Goal: Task Accomplishment & Management: Use online tool/utility

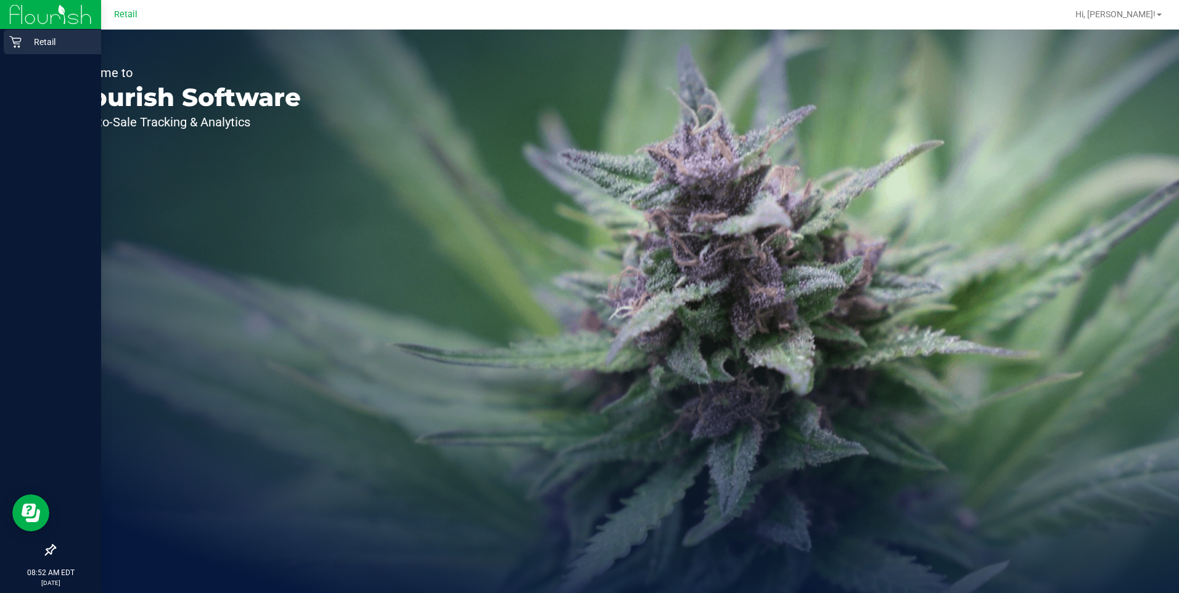
click at [17, 43] on icon at bounding box center [15, 42] width 12 height 12
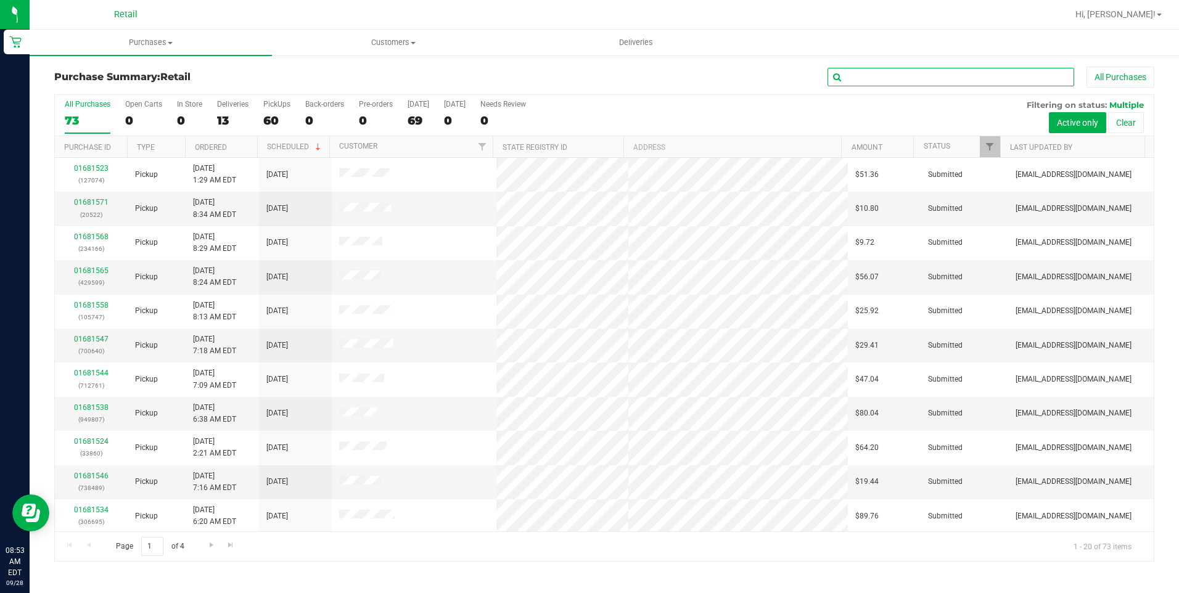
click at [909, 80] on input "text" at bounding box center [950, 77] width 247 height 18
click at [234, 105] on div "Deliveries" at bounding box center [232, 104] width 31 height 9
click at [0, 0] on input "Deliveries 13" at bounding box center [0, 0] width 0 height 0
click at [879, 71] on input "text" at bounding box center [950, 77] width 247 height 18
type input "714"
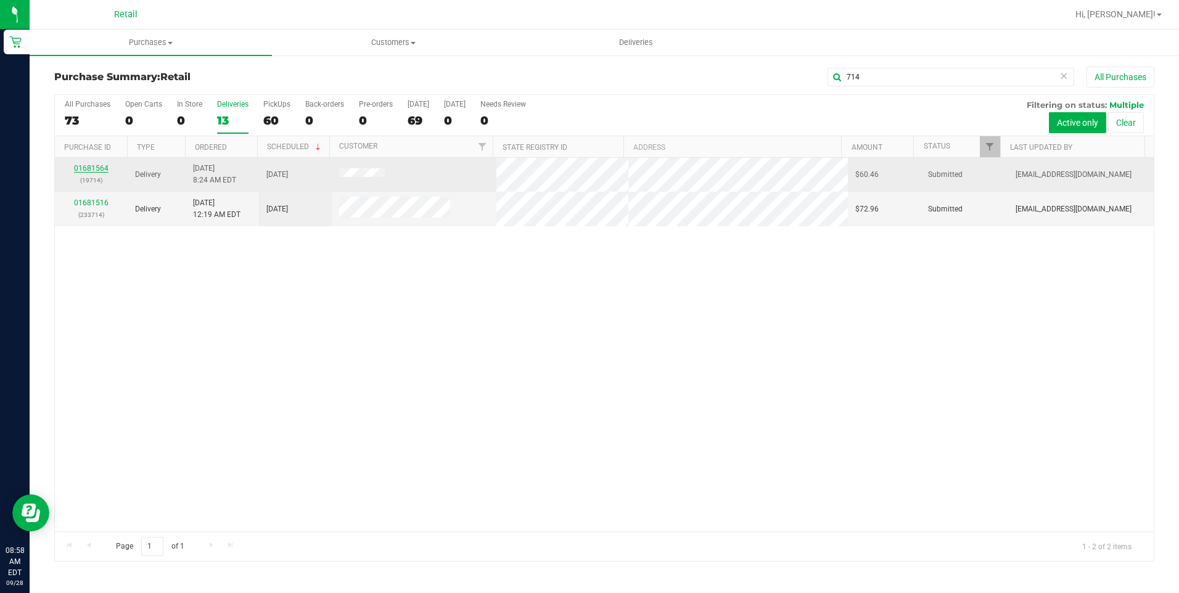
click at [84, 171] on link "01681564" at bounding box center [91, 168] width 35 height 9
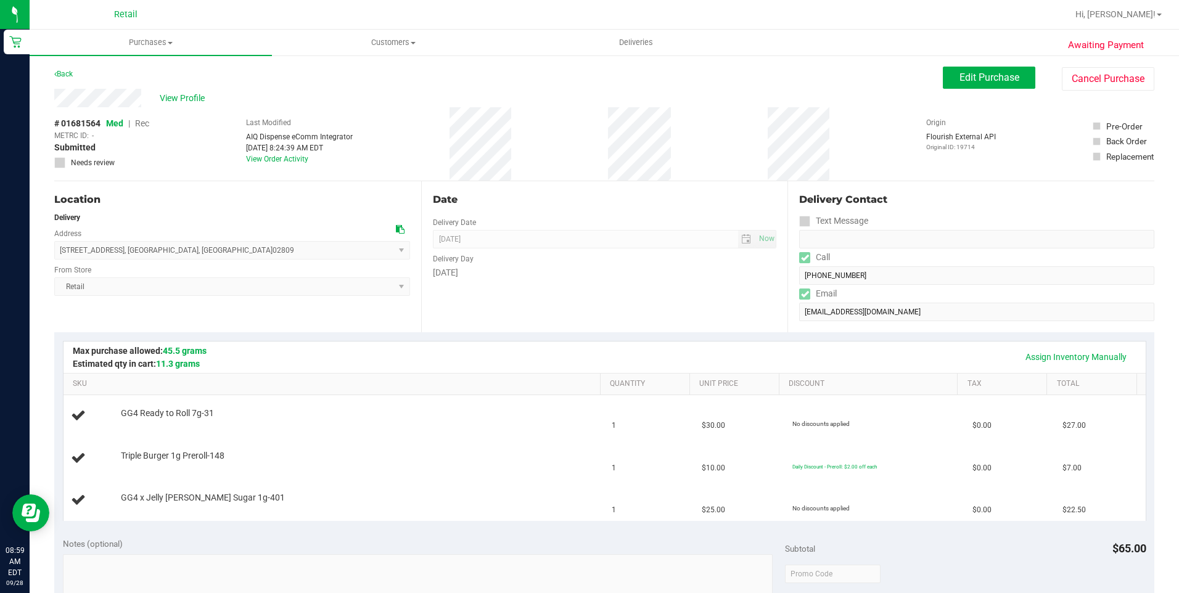
click at [399, 249] on span "11 Division Street , Bristol , RI 02809 Select address 58 Franca Dr. 11 Divisio…" at bounding box center [232, 250] width 356 height 18
click at [987, 75] on span "Edit Purchase" at bounding box center [989, 78] width 60 height 12
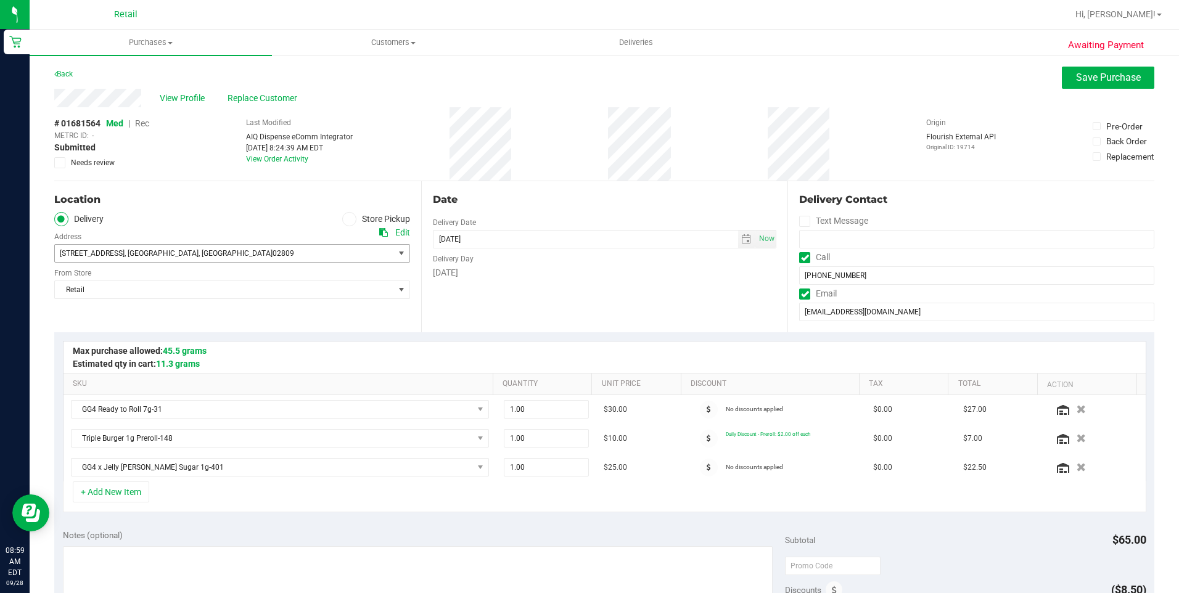
click at [397, 256] on span "select" at bounding box center [401, 253] width 10 height 10
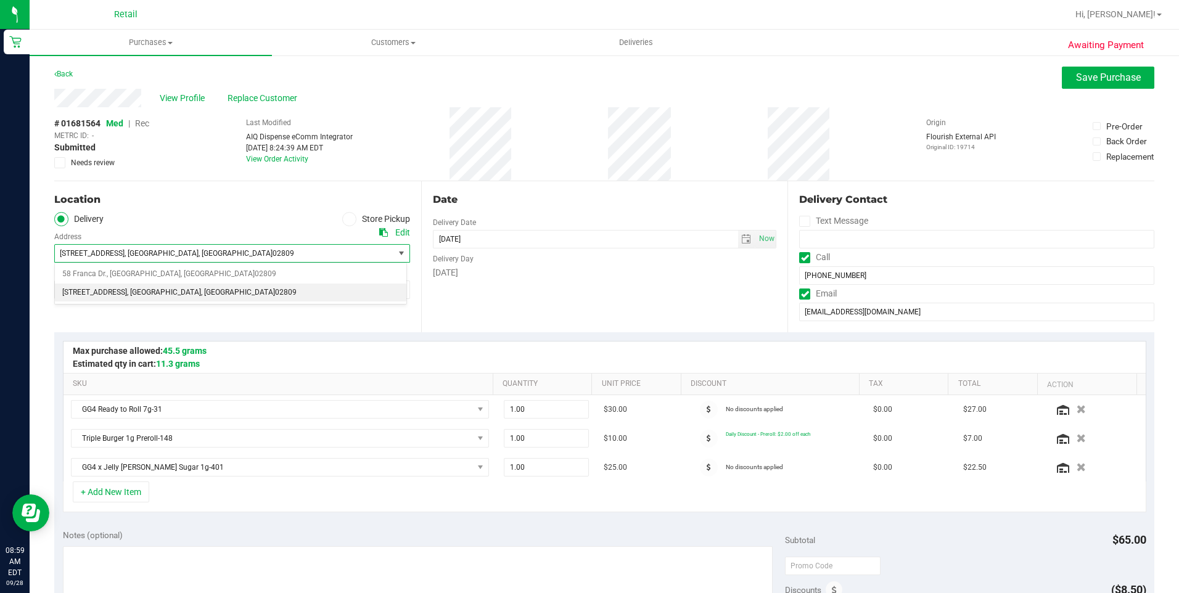
click at [397, 256] on span "select" at bounding box center [401, 253] width 10 height 10
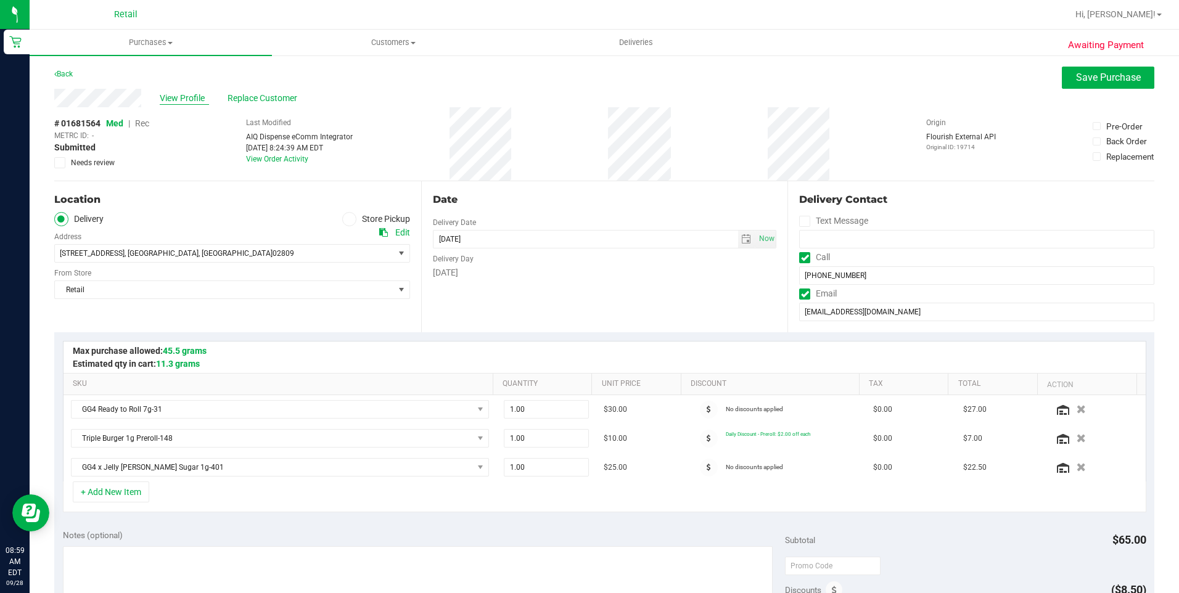
click at [162, 97] on span "View Profile" at bounding box center [184, 98] width 49 height 13
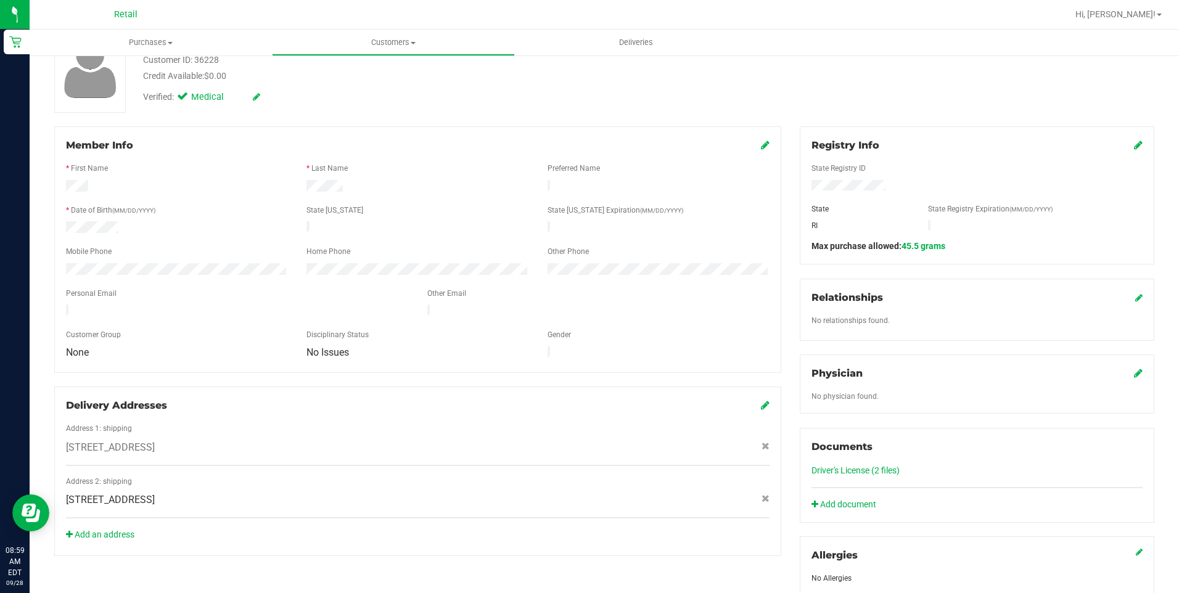
scroll to position [308, 0]
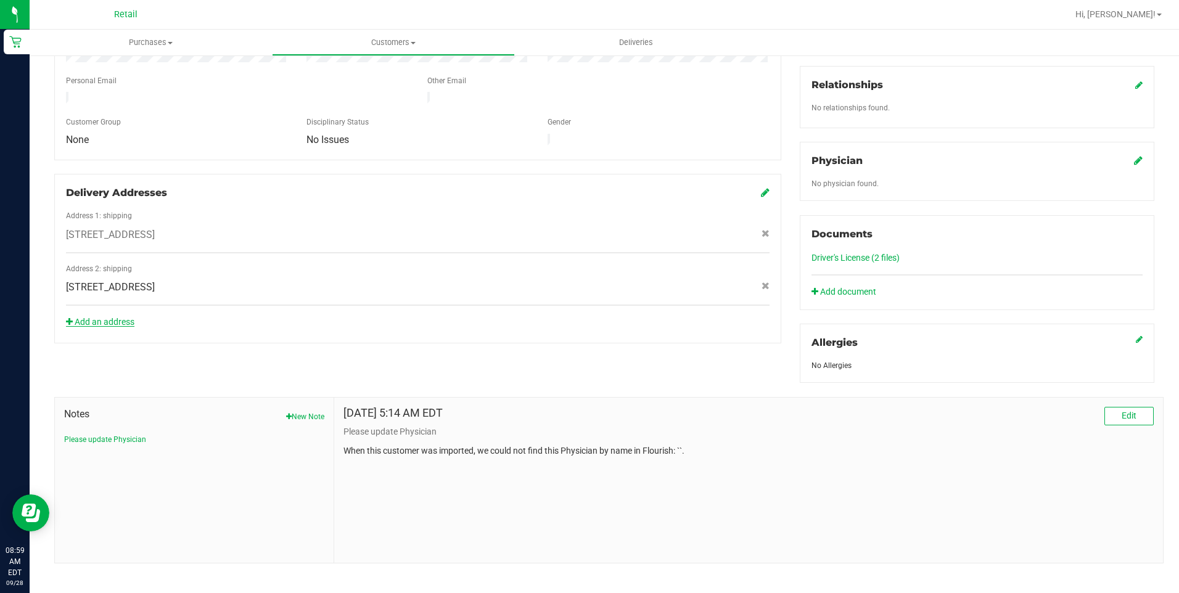
click at [120, 317] on link "Add an address" at bounding box center [100, 322] width 68 height 10
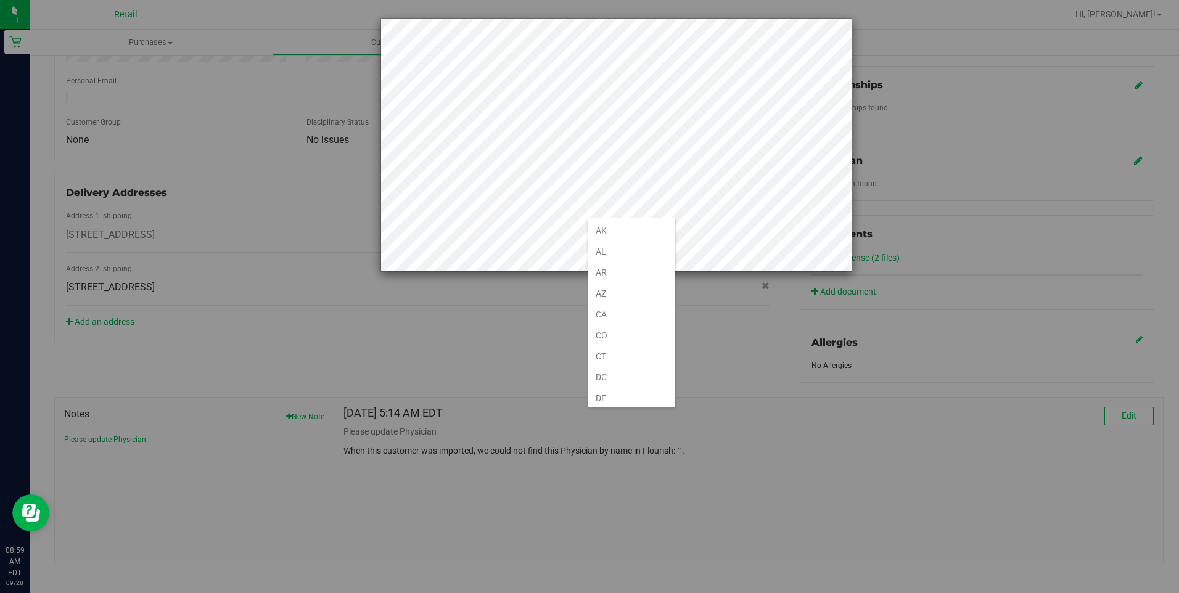
scroll to position [675, 0]
click at [605, 396] on li "RI" at bounding box center [631, 394] width 87 height 21
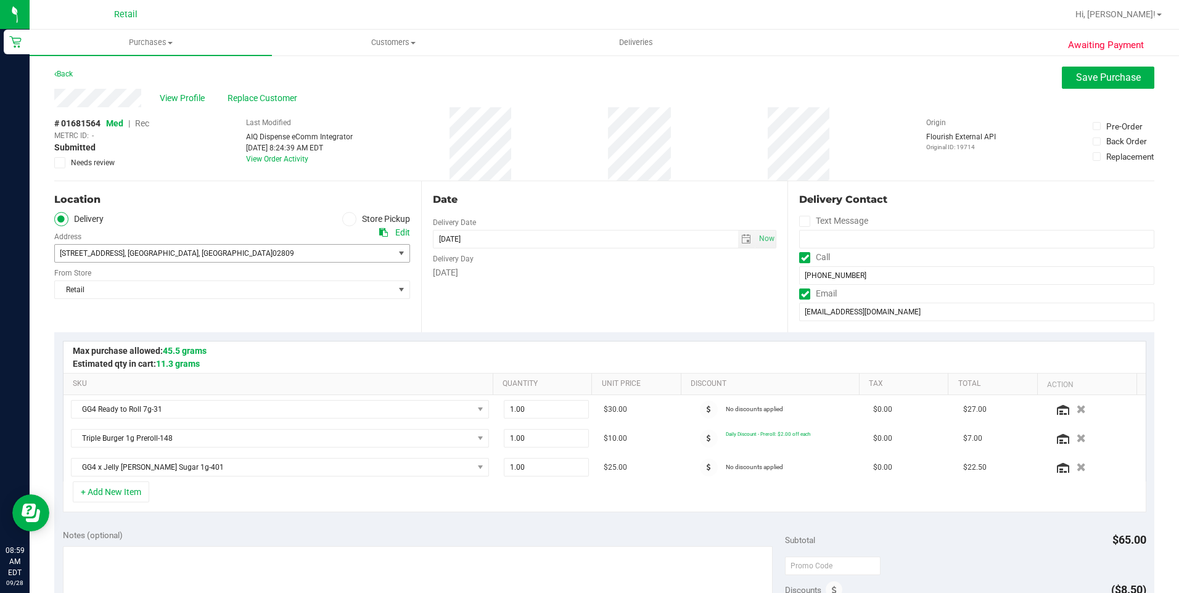
click at [397, 249] on span "select" at bounding box center [401, 253] width 10 height 10
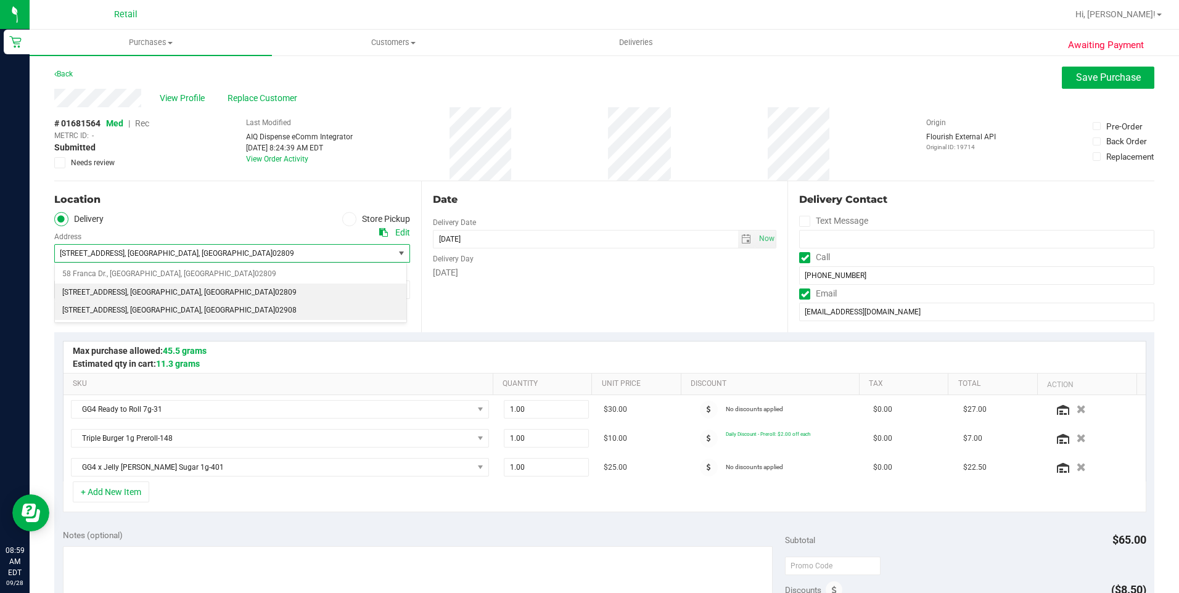
click at [275, 311] on span "02908" at bounding box center [286, 311] width 22 height 16
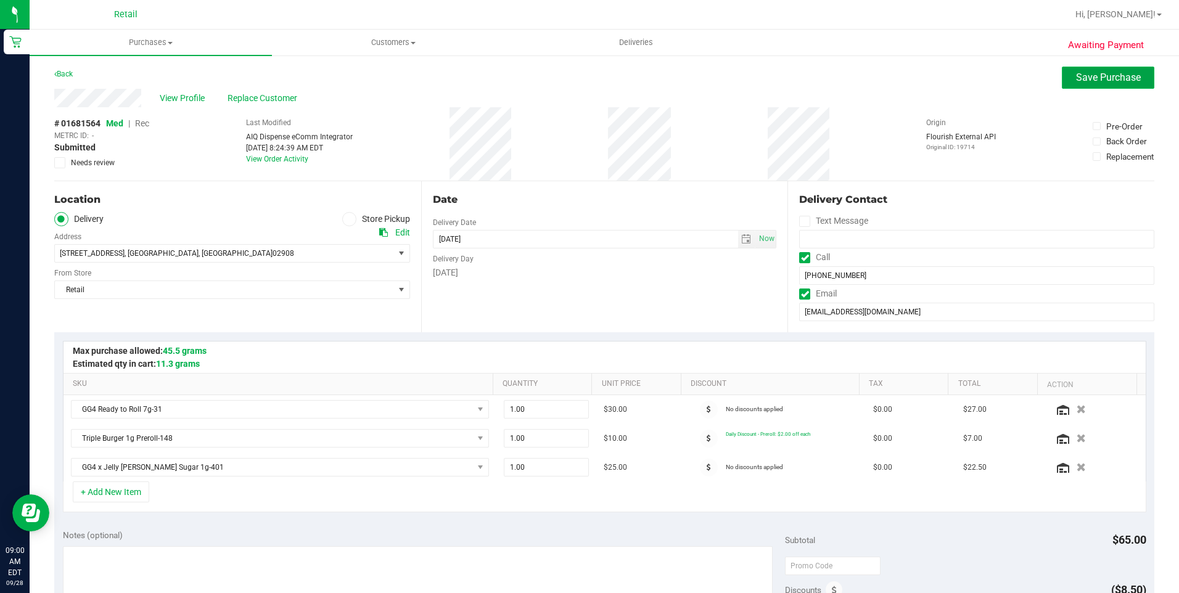
click at [1121, 70] on button "Save Purchase" at bounding box center [1108, 78] width 92 height 22
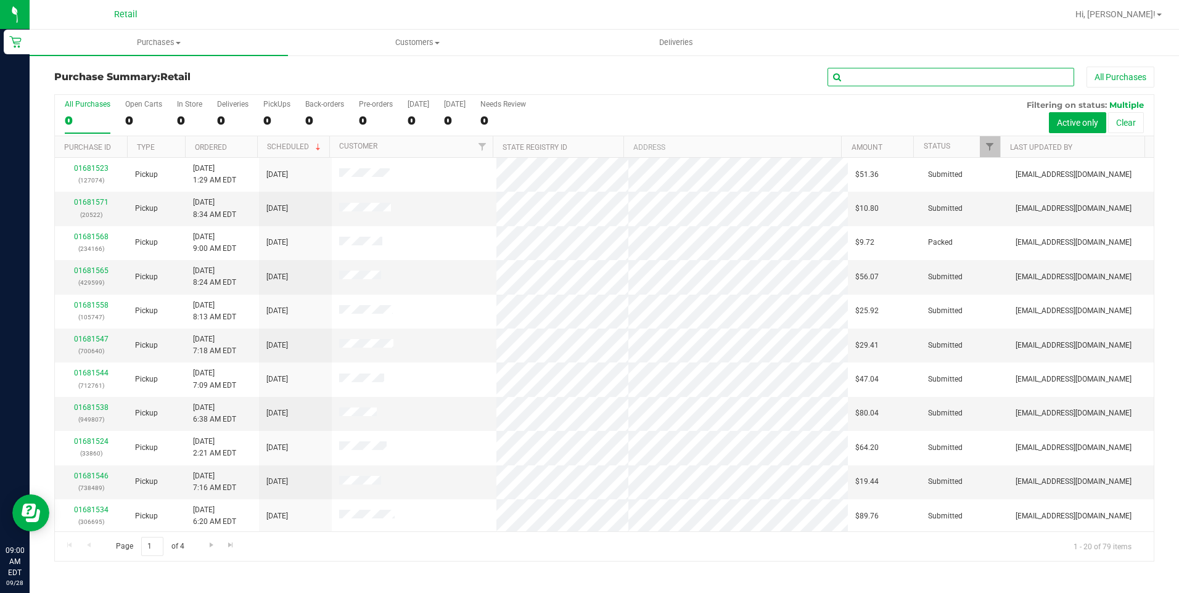
click at [932, 82] on input "text" at bounding box center [950, 77] width 247 height 18
type input "714"
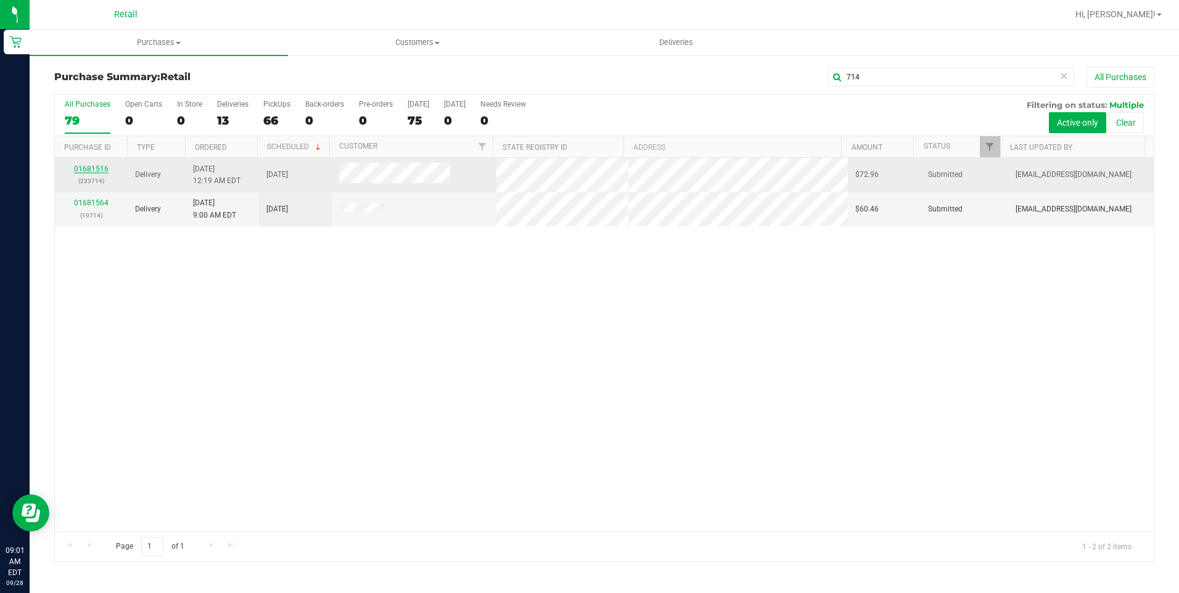
click at [102, 171] on link "01681516" at bounding box center [91, 169] width 35 height 9
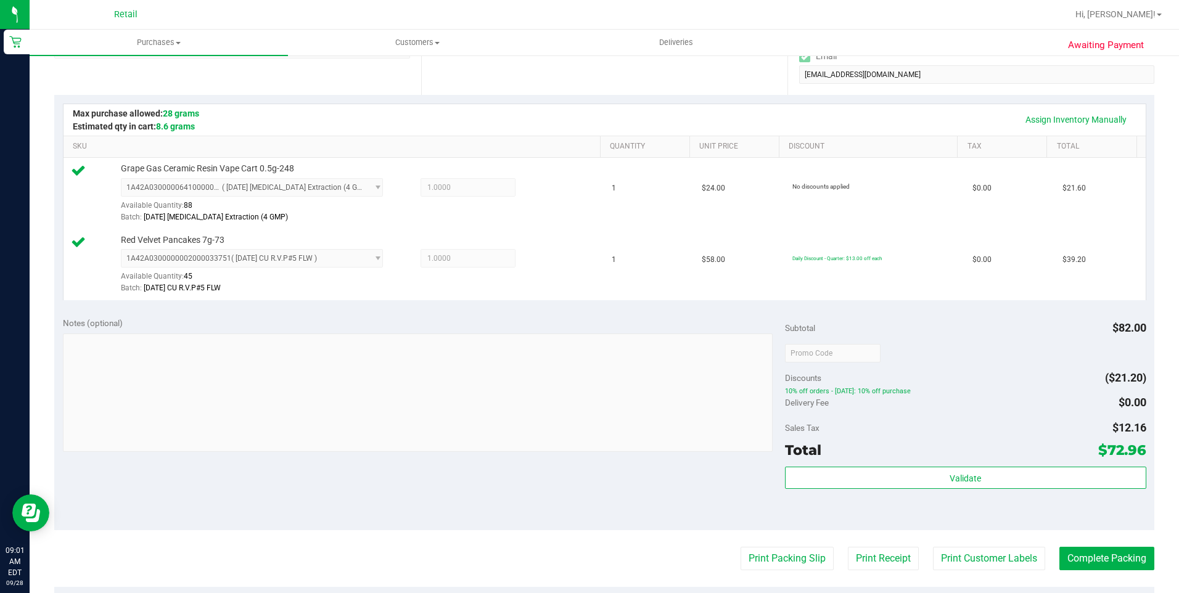
scroll to position [308, 0]
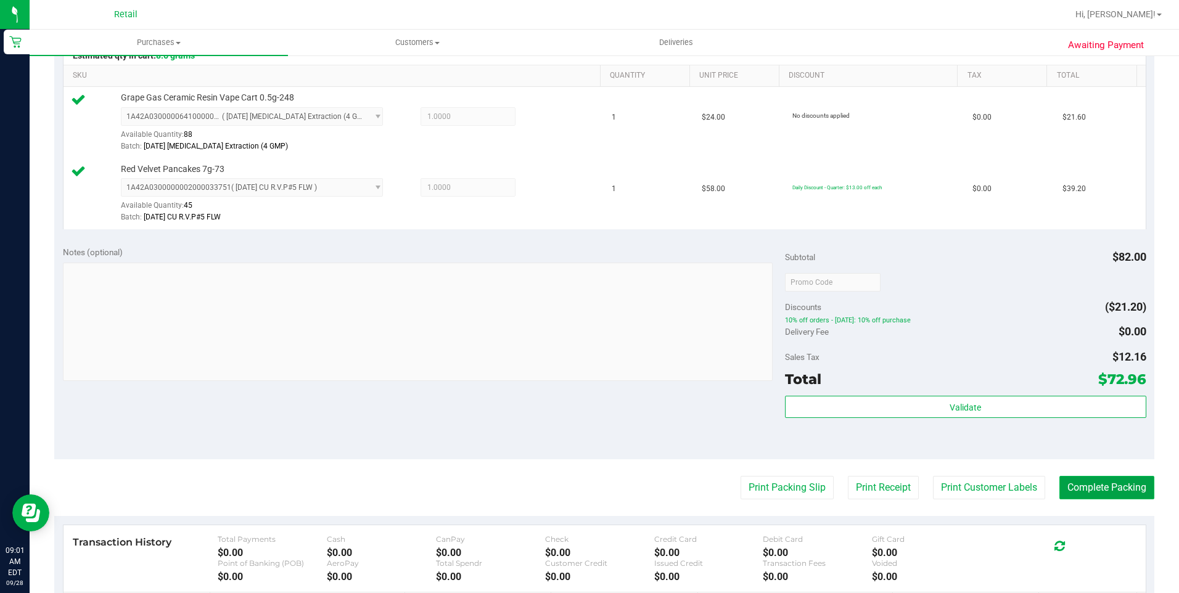
click at [1107, 493] on button "Complete Packing" at bounding box center [1106, 487] width 95 height 23
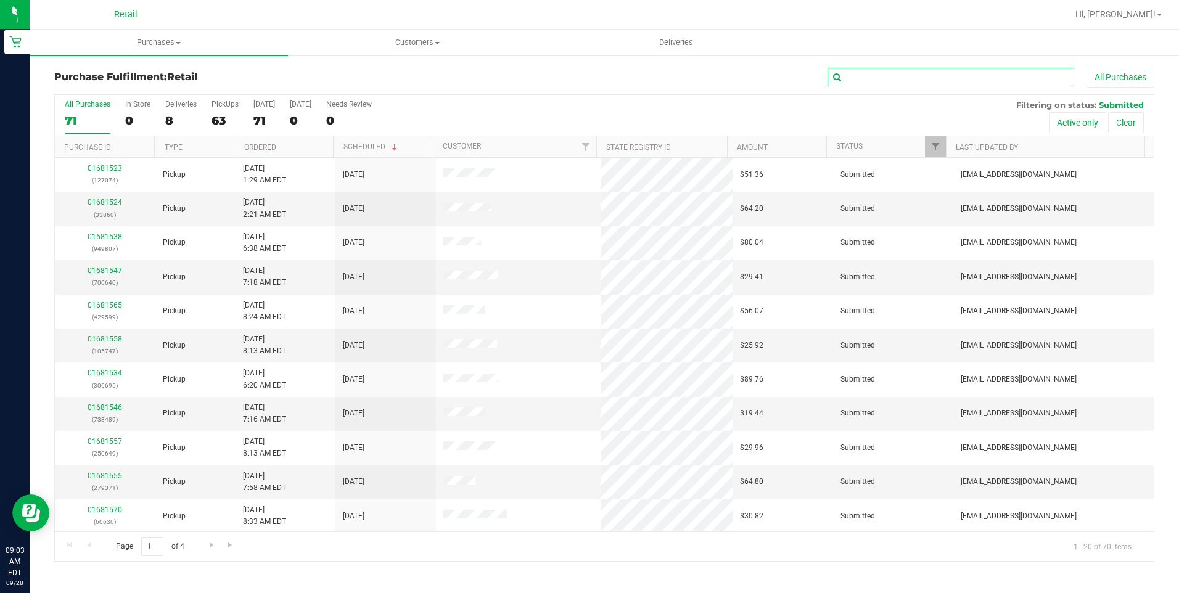
click at [876, 80] on input "text" at bounding box center [950, 77] width 247 height 18
type input "768"
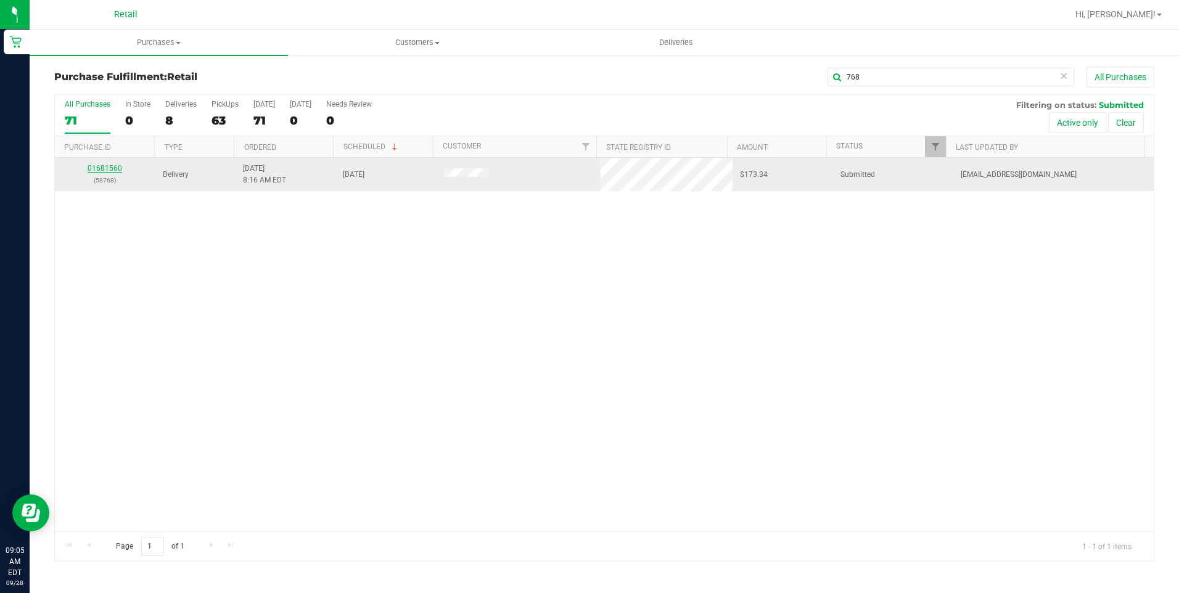
click at [117, 168] on link "01681560" at bounding box center [105, 168] width 35 height 9
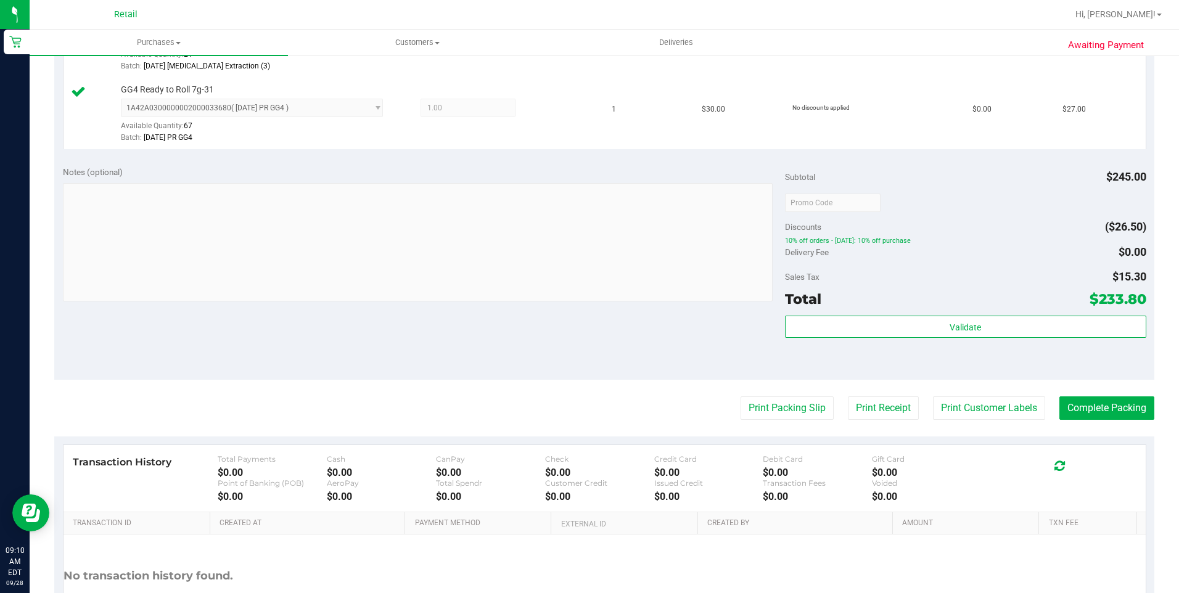
scroll to position [1181, 0]
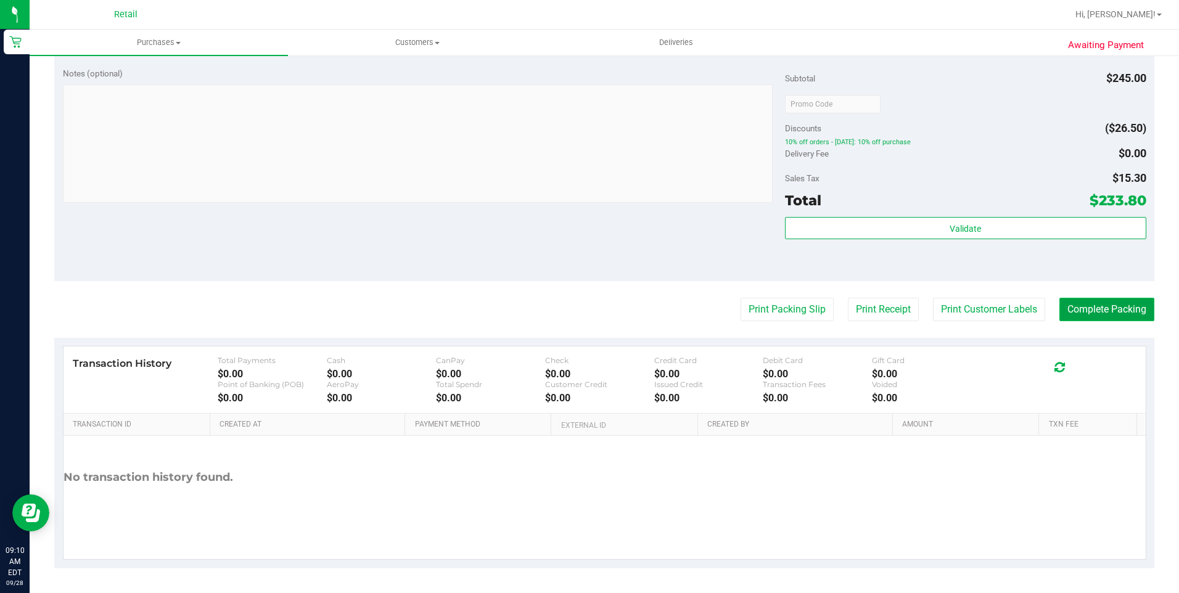
click at [1086, 313] on button "Complete Packing" at bounding box center [1106, 309] width 95 height 23
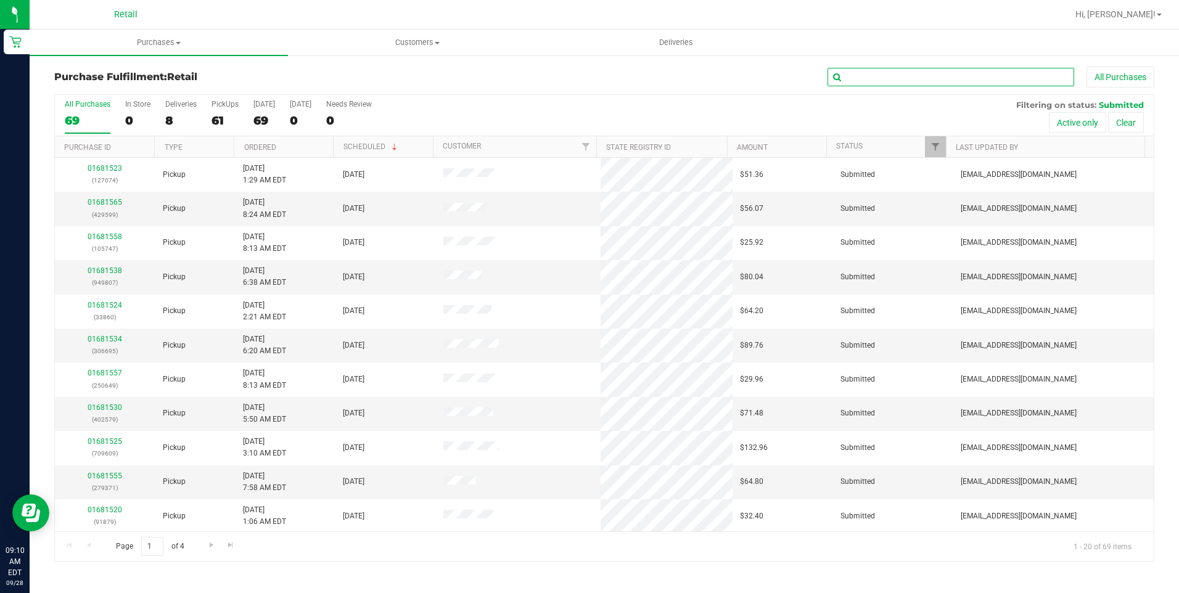
click at [906, 84] on input "text" at bounding box center [950, 77] width 247 height 18
type input "714"
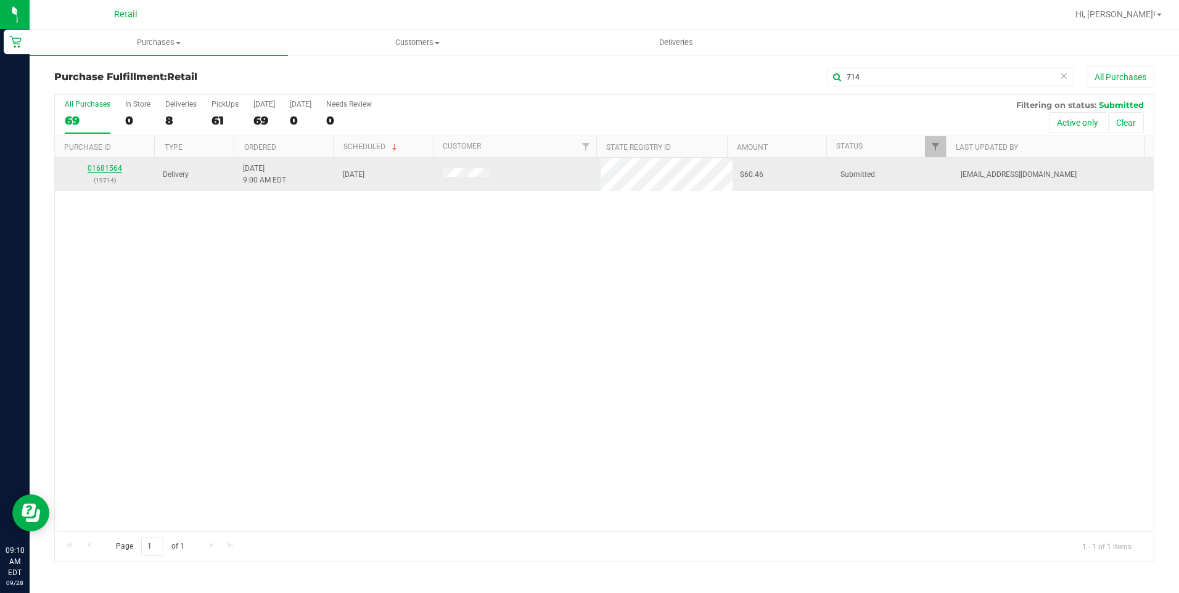
click at [104, 167] on link "01681564" at bounding box center [105, 168] width 35 height 9
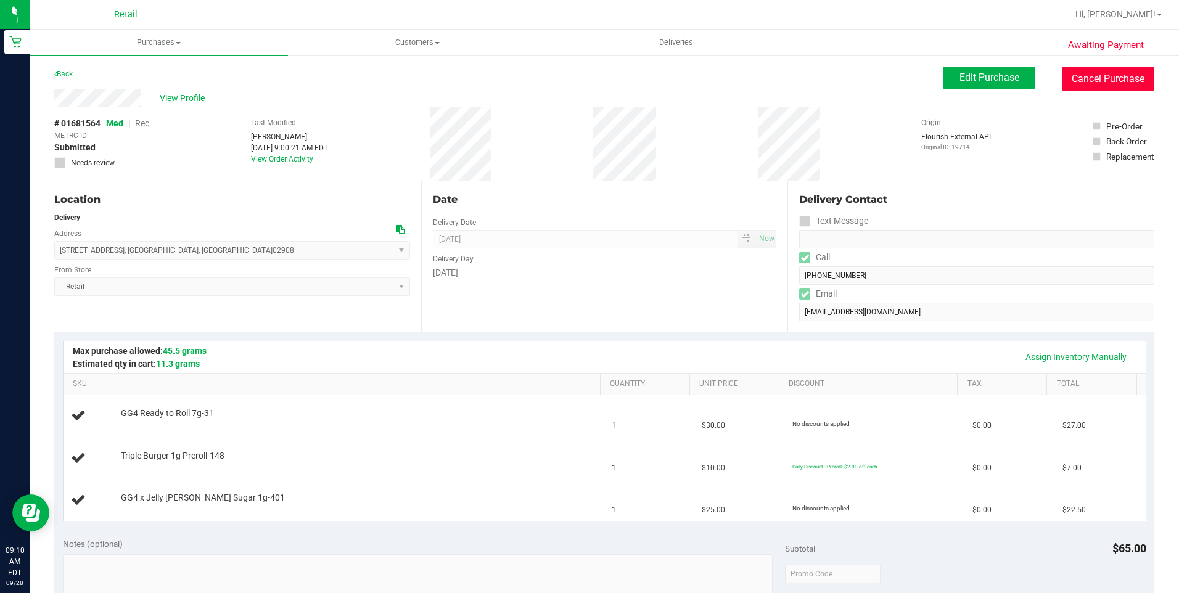
click at [1101, 84] on button "Cancel Purchase" at bounding box center [1108, 78] width 92 height 23
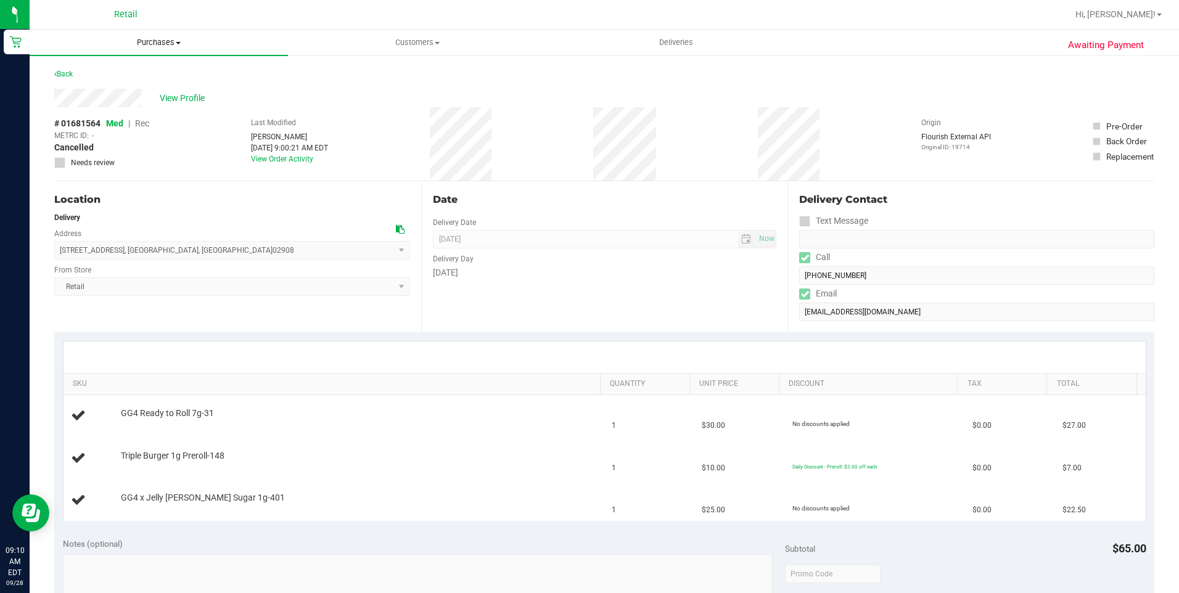
click at [167, 46] on span "Purchases" at bounding box center [159, 42] width 258 height 11
click at [141, 92] on li "Fulfillment" at bounding box center [159, 89] width 258 height 15
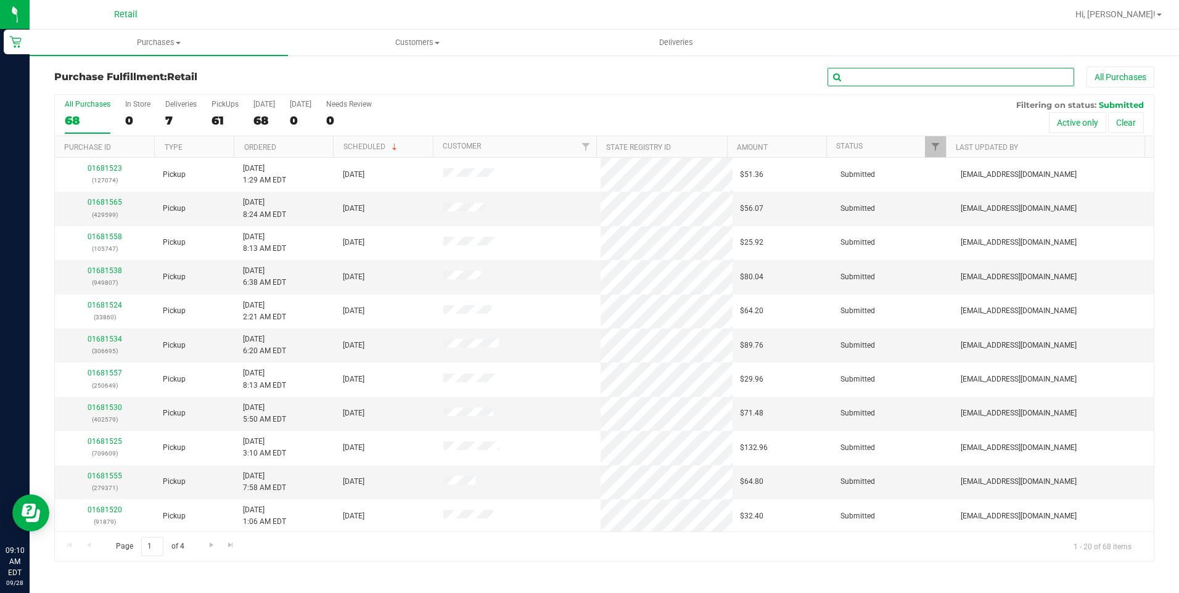
click at [868, 71] on input "text" at bounding box center [950, 77] width 247 height 18
type input "237"
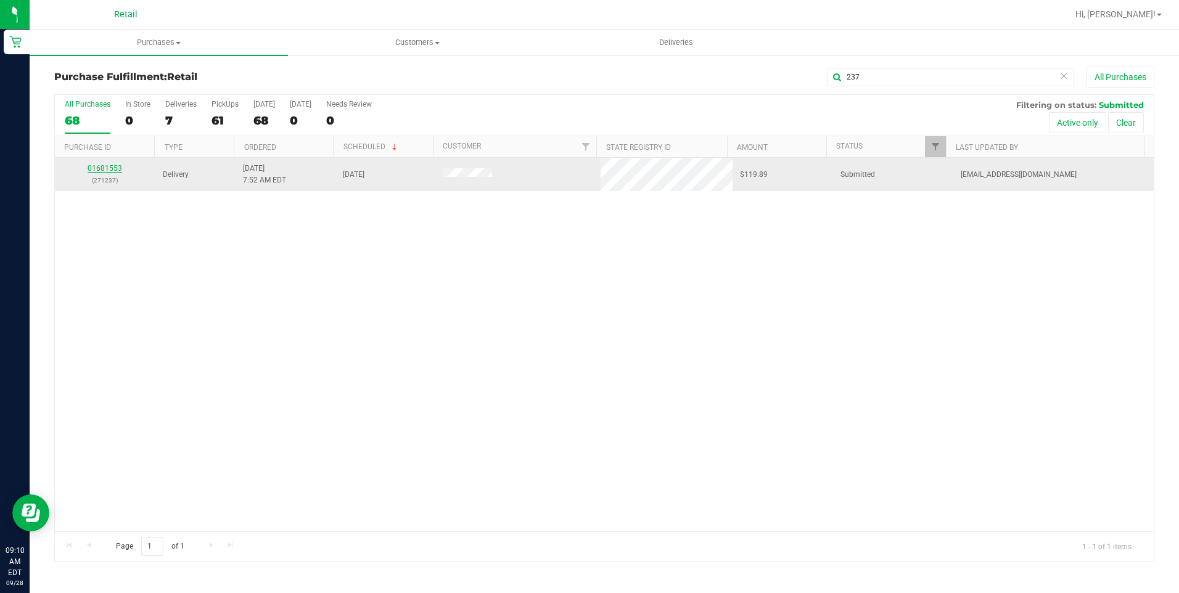
click at [105, 170] on link "01681553" at bounding box center [105, 168] width 35 height 9
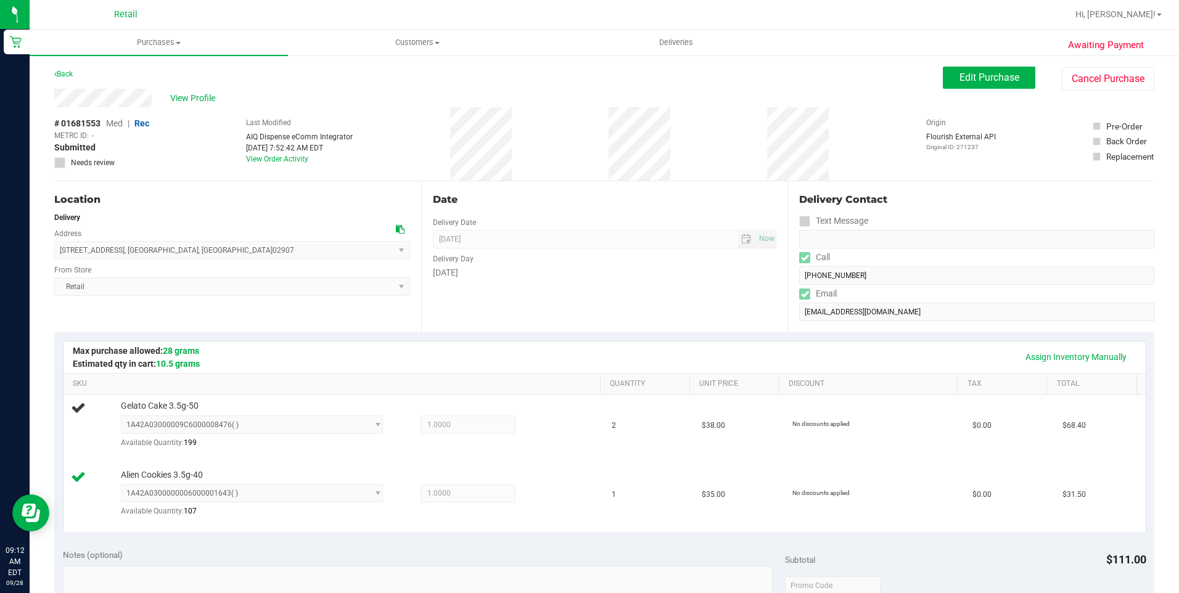
click at [383, 137] on div "# 01681553 Med | Rec METRC ID: - Submitted Needs review Last Modified AIQ Dispe…" at bounding box center [604, 143] width 1100 height 73
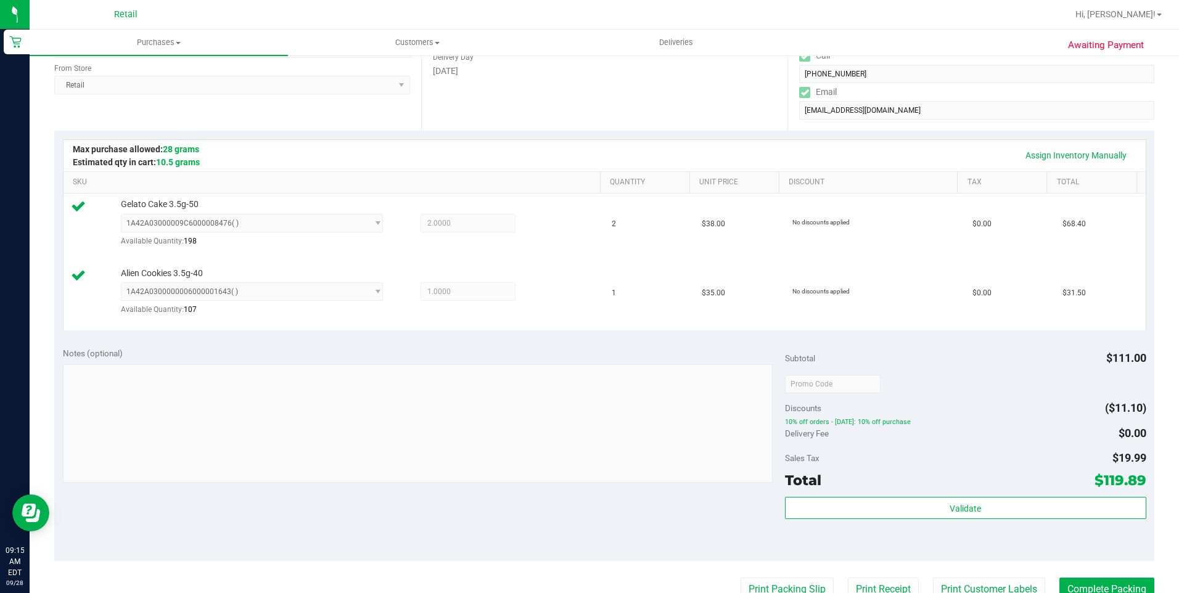
scroll to position [308, 0]
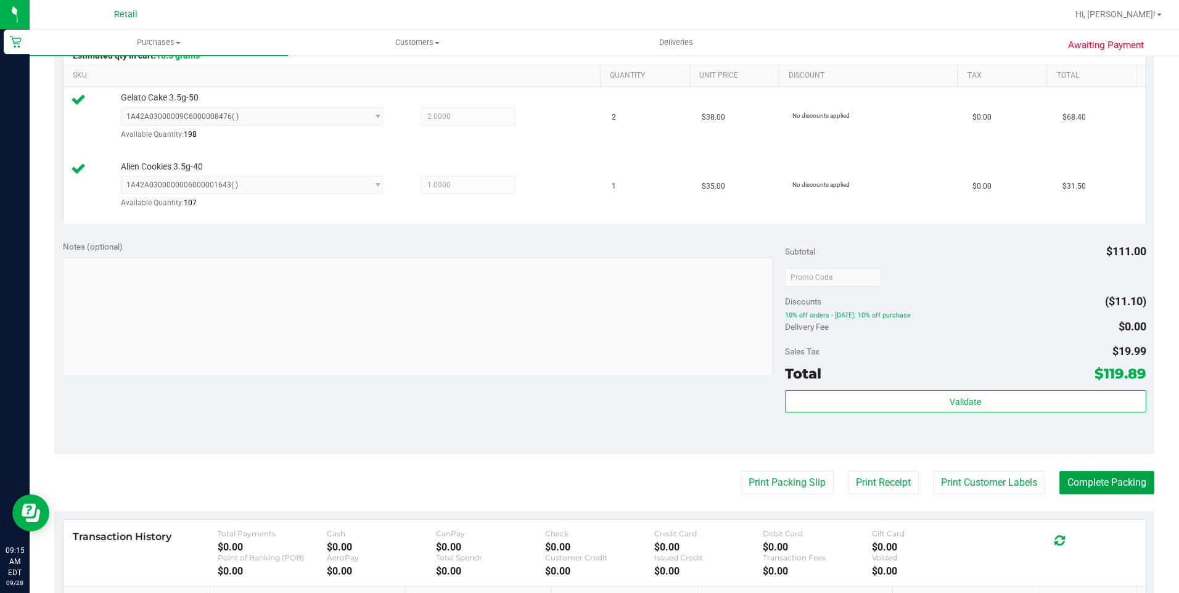
click at [1099, 476] on button "Complete Packing" at bounding box center [1106, 482] width 95 height 23
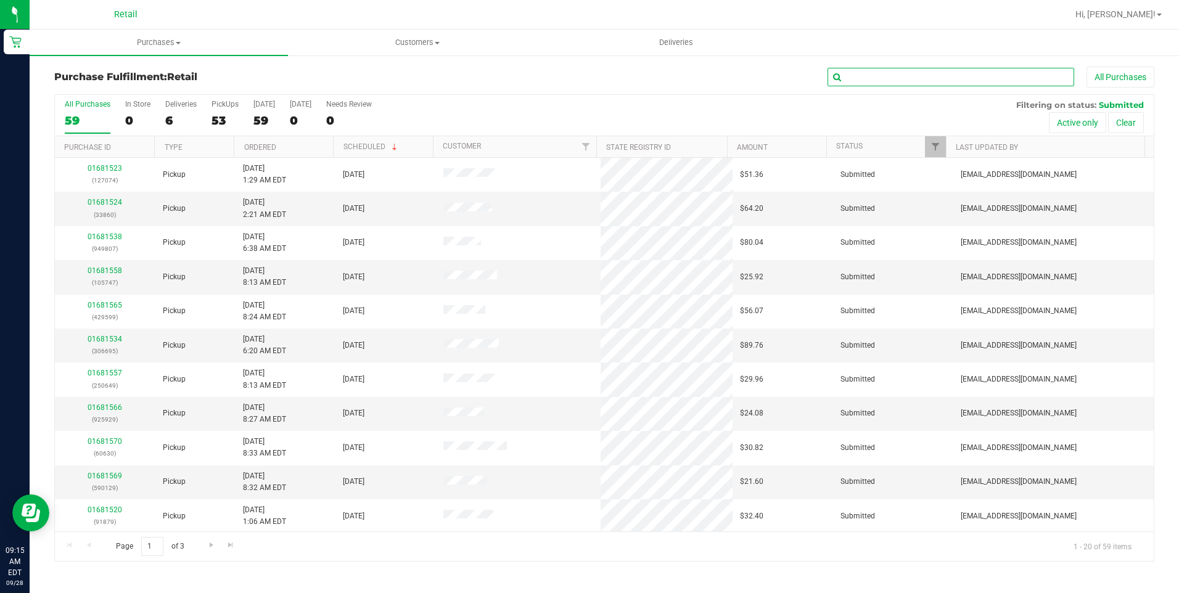
click at [885, 70] on input "text" at bounding box center [950, 77] width 247 height 18
type input "212"
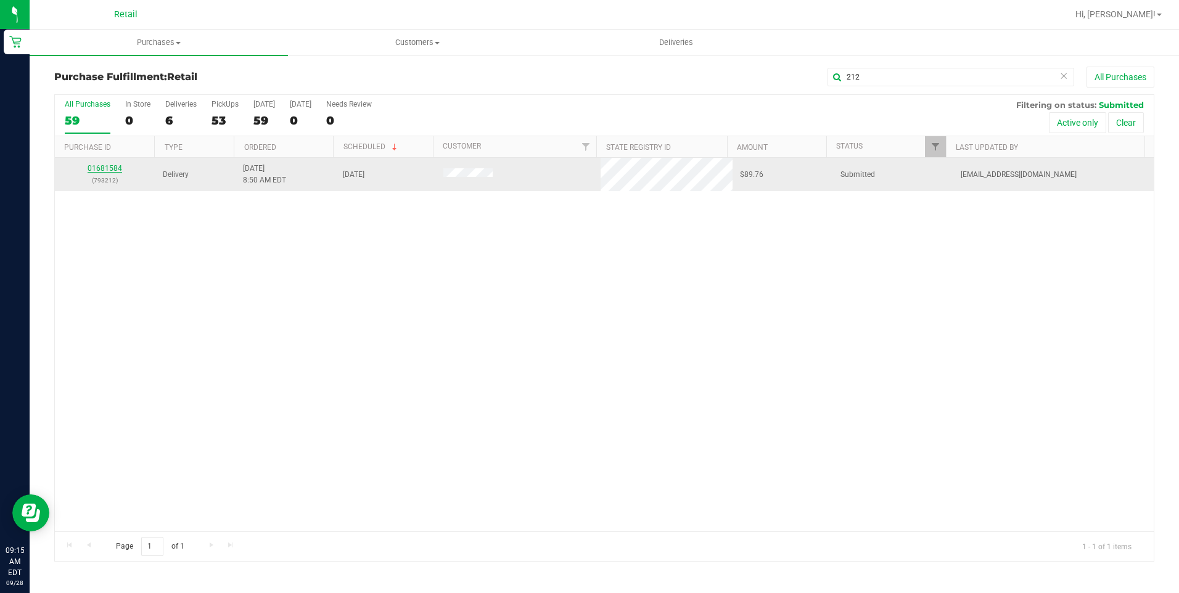
click at [104, 165] on link "01681584" at bounding box center [105, 168] width 35 height 9
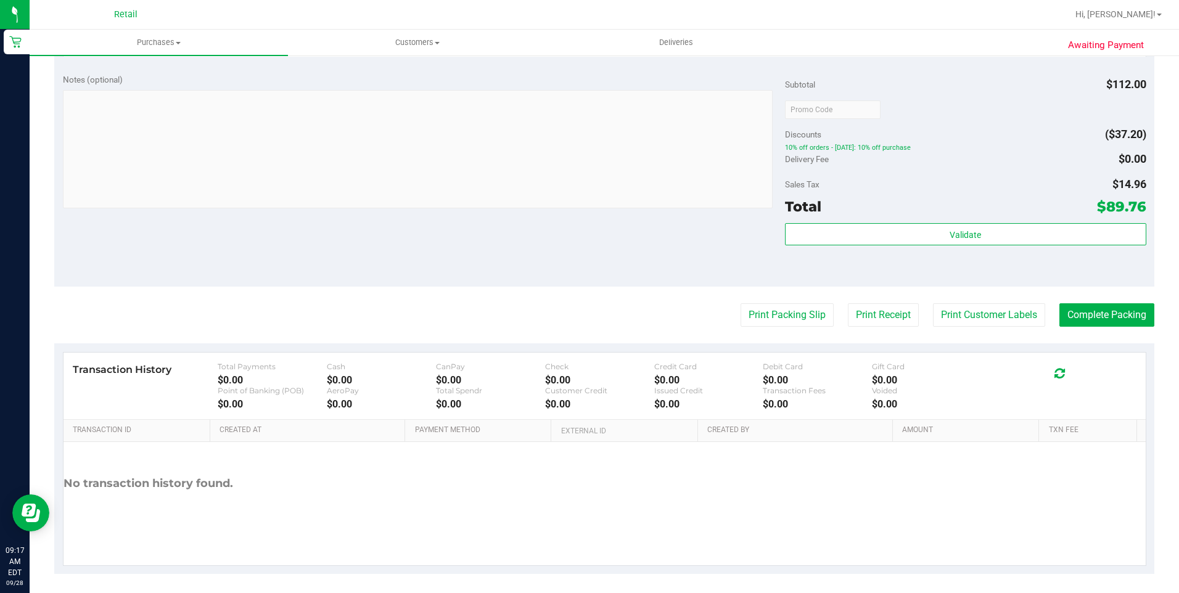
scroll to position [415, 0]
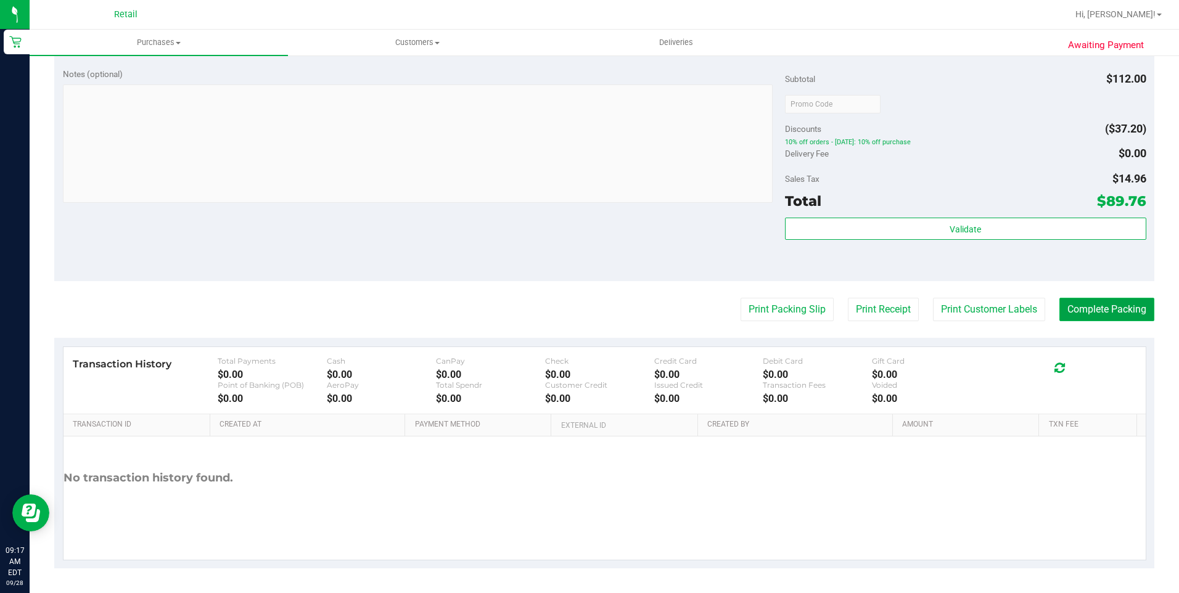
click at [1079, 314] on button "Complete Packing" at bounding box center [1106, 309] width 95 height 23
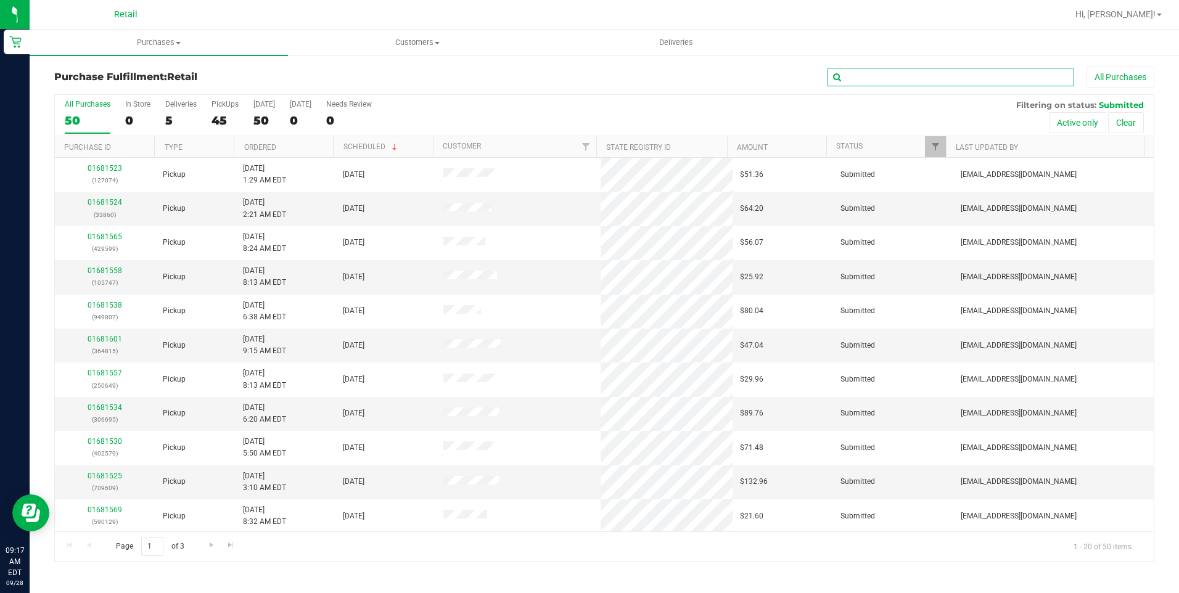
click at [885, 75] on input "text" at bounding box center [950, 77] width 247 height 18
type input "127"
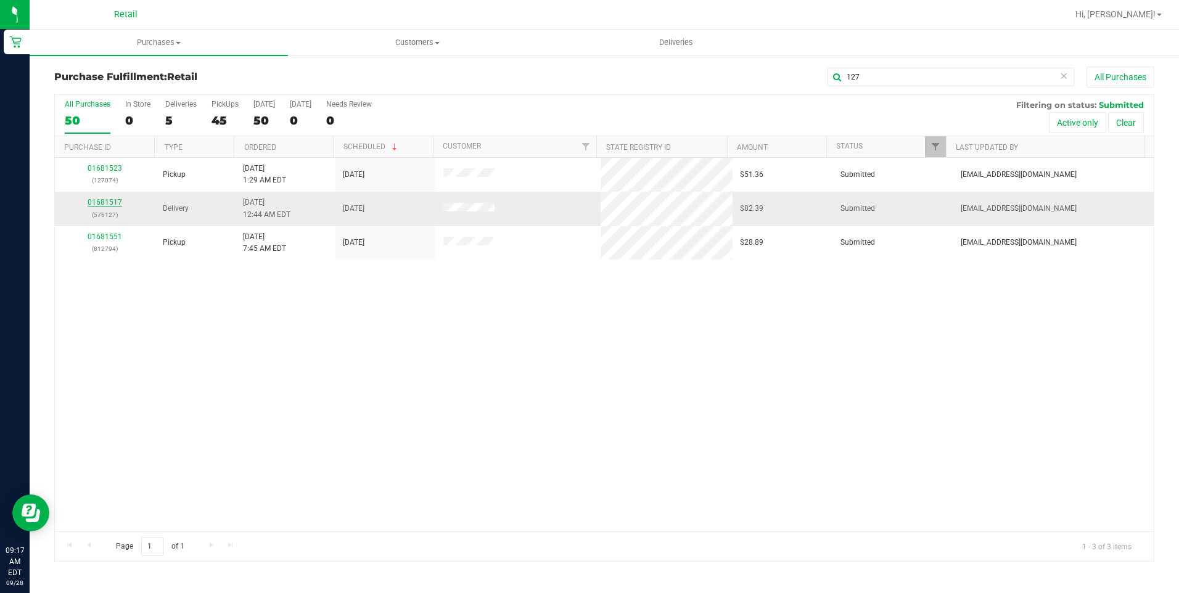
click at [109, 200] on link "01681517" at bounding box center [105, 202] width 35 height 9
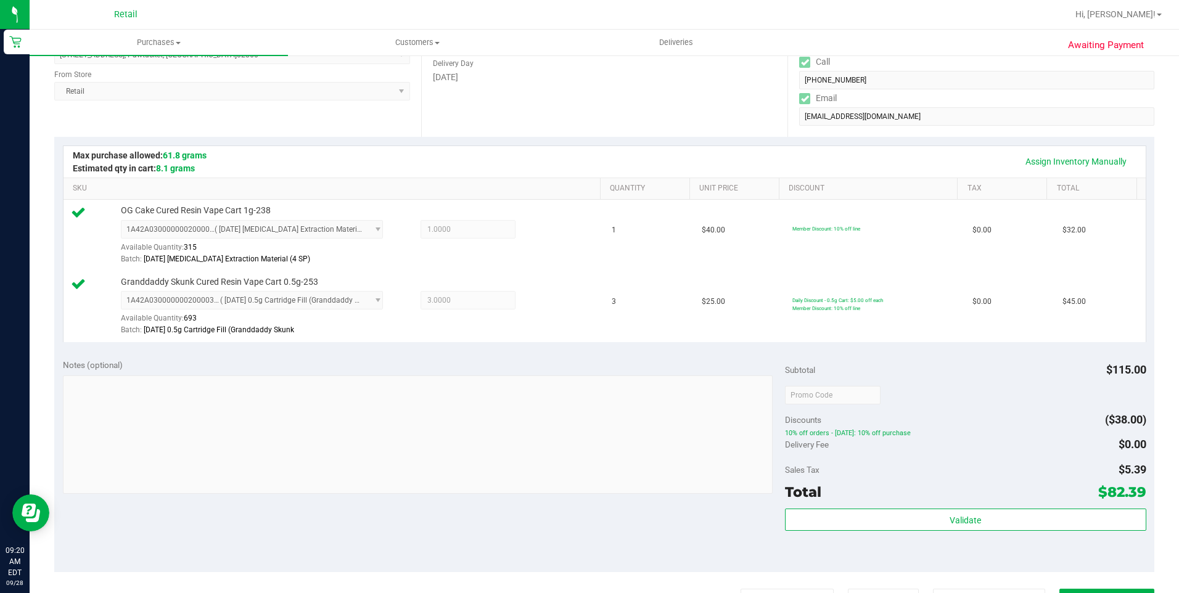
scroll to position [370, 0]
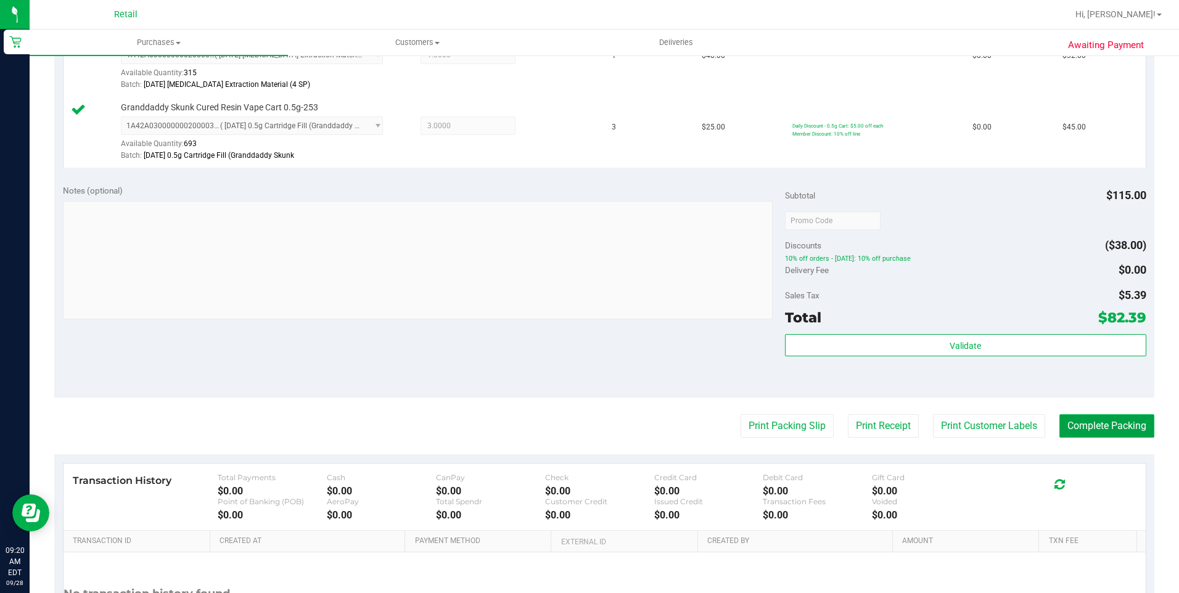
click at [1132, 422] on button "Complete Packing" at bounding box center [1106, 425] width 95 height 23
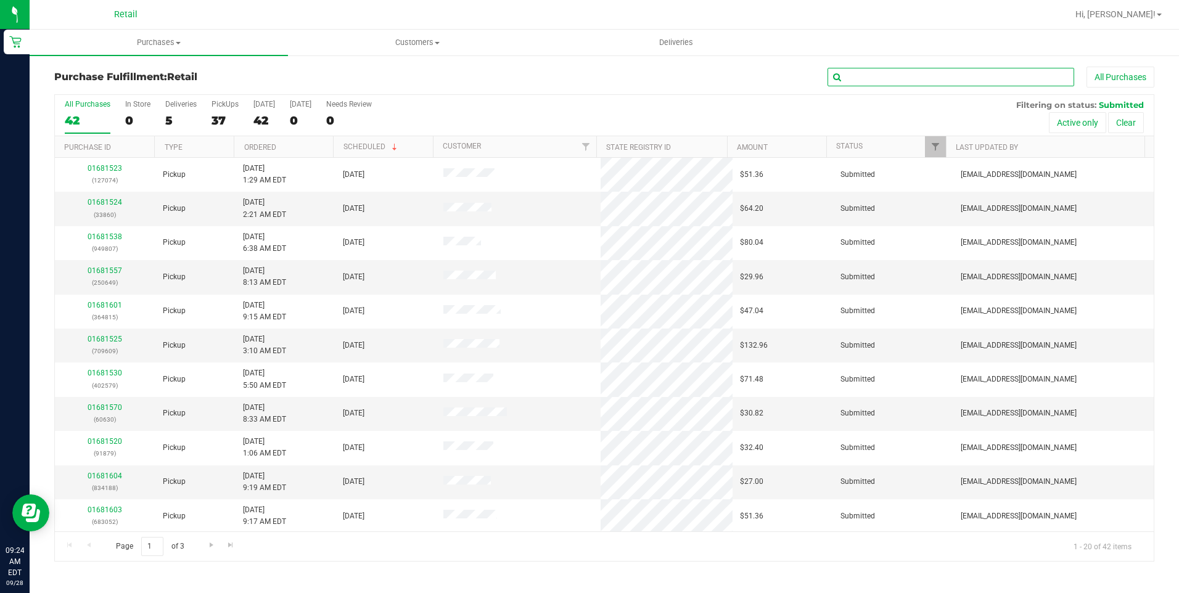
click at [907, 73] on input "text" at bounding box center [950, 77] width 247 height 18
type input "079"
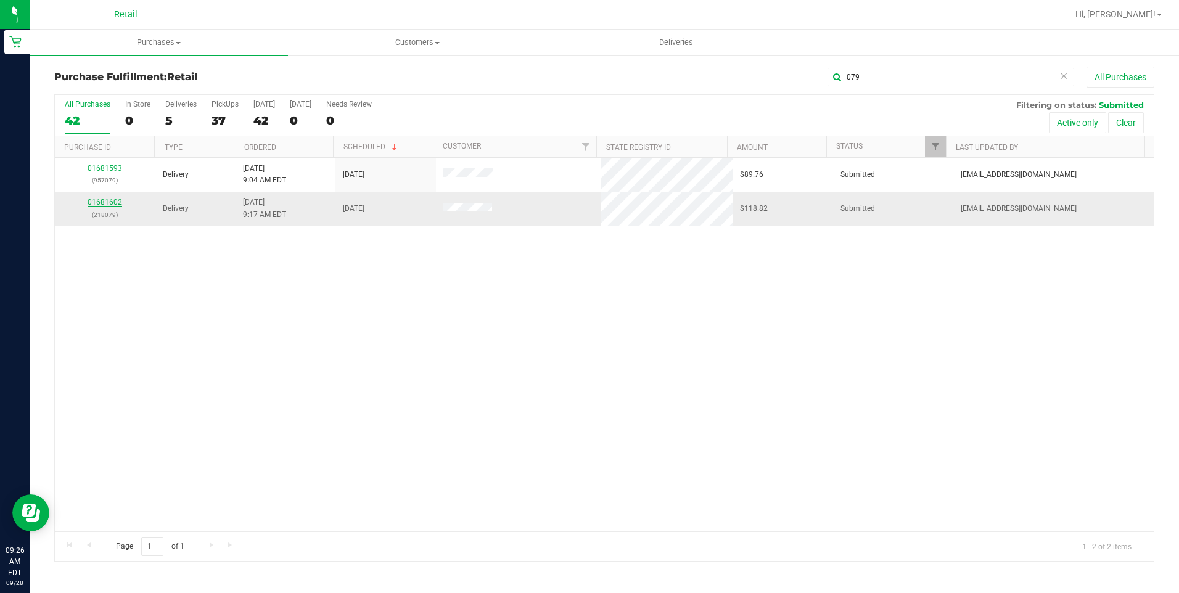
click at [111, 200] on link "01681602" at bounding box center [105, 202] width 35 height 9
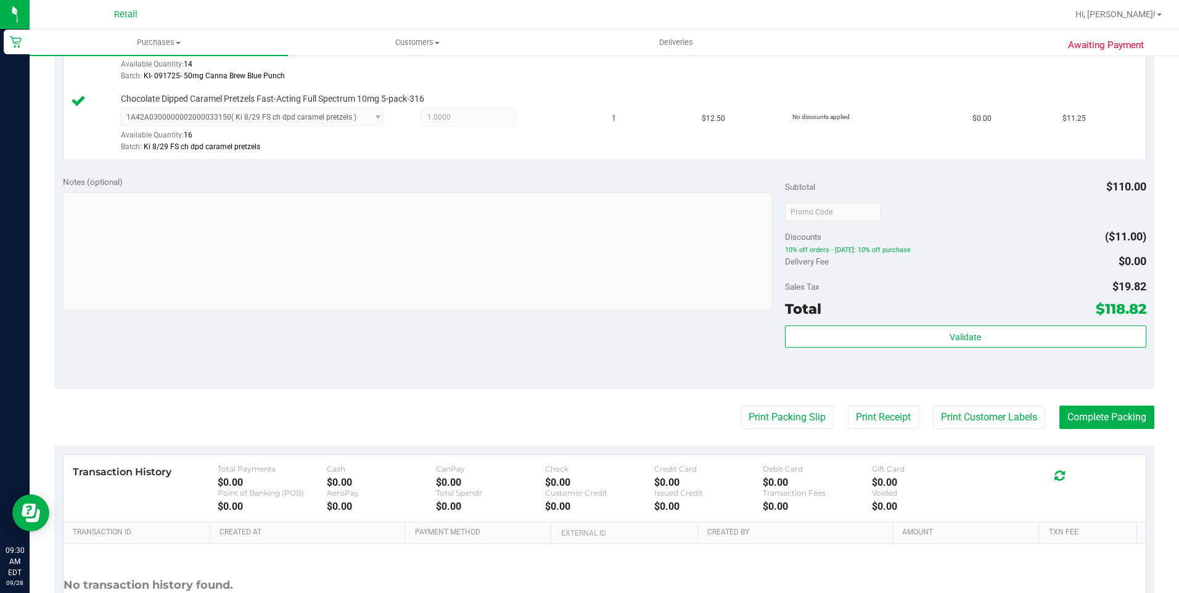
scroll to position [740, 0]
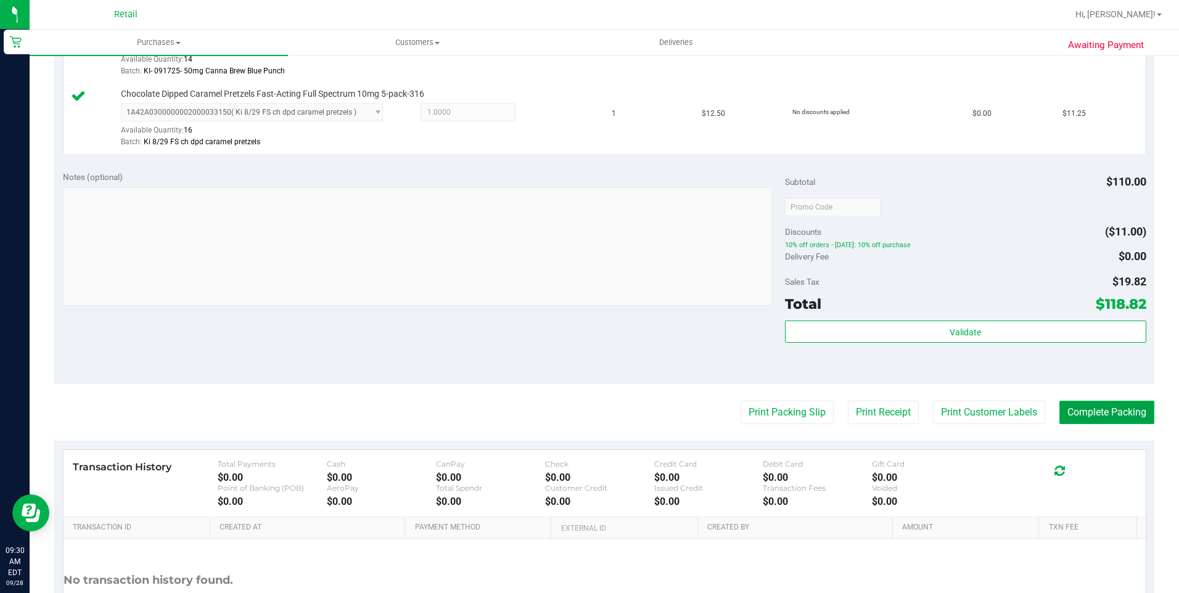
click at [1071, 404] on button "Complete Packing" at bounding box center [1106, 412] width 95 height 23
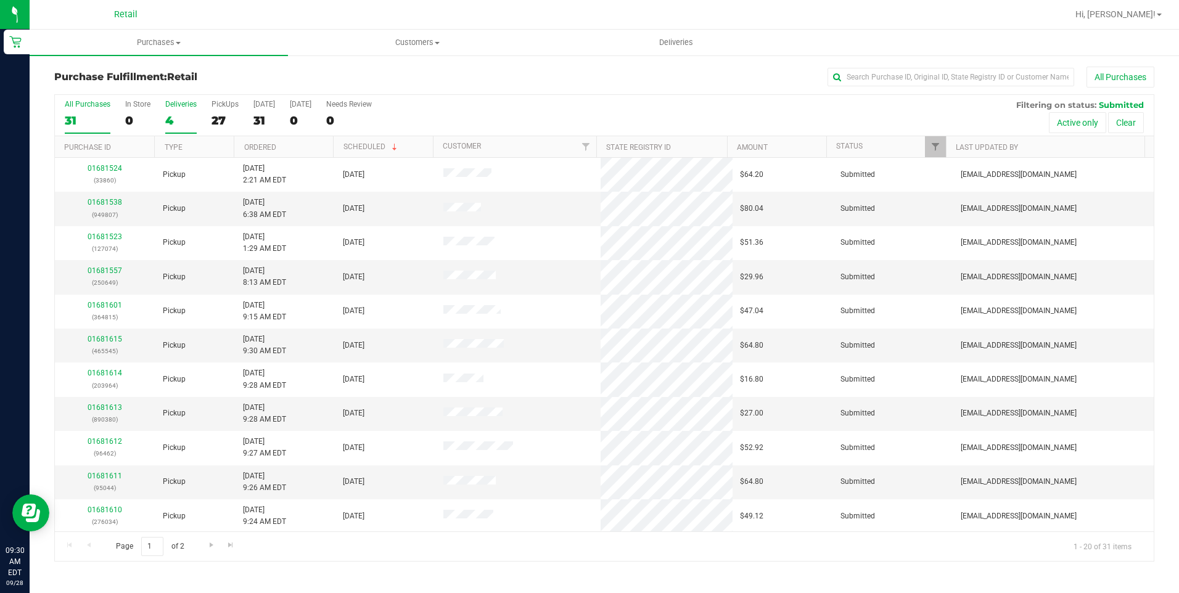
click at [179, 125] on div "4" at bounding box center [180, 120] width 31 height 14
click at [0, 0] on input "Deliveries 4" at bounding box center [0, 0] width 0 height 0
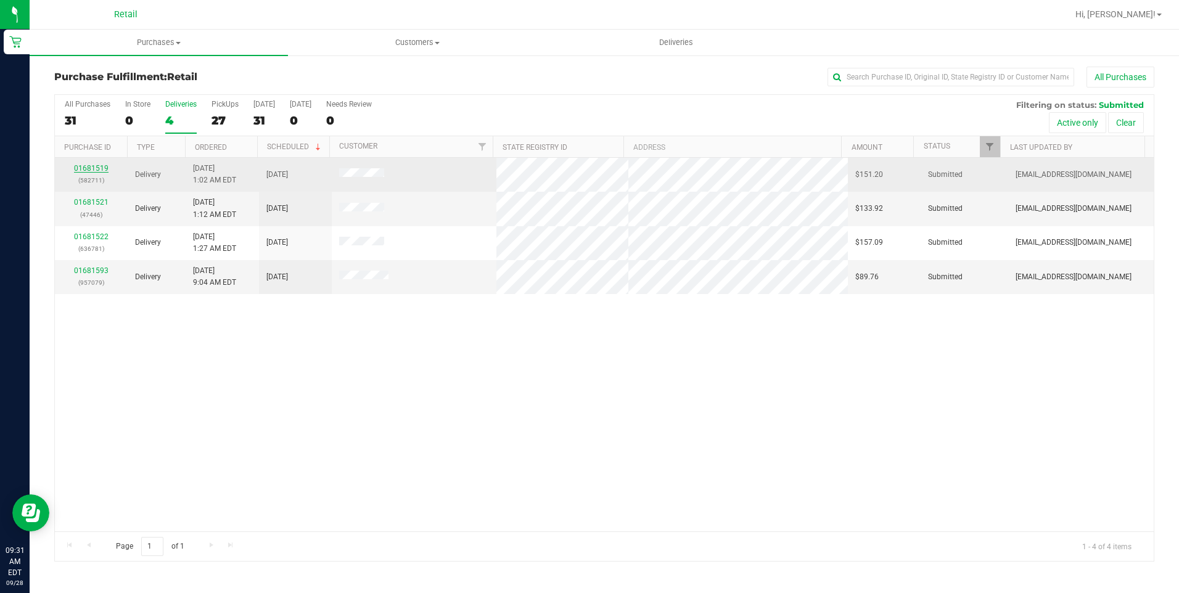
click at [102, 168] on link "01681519" at bounding box center [91, 168] width 35 height 9
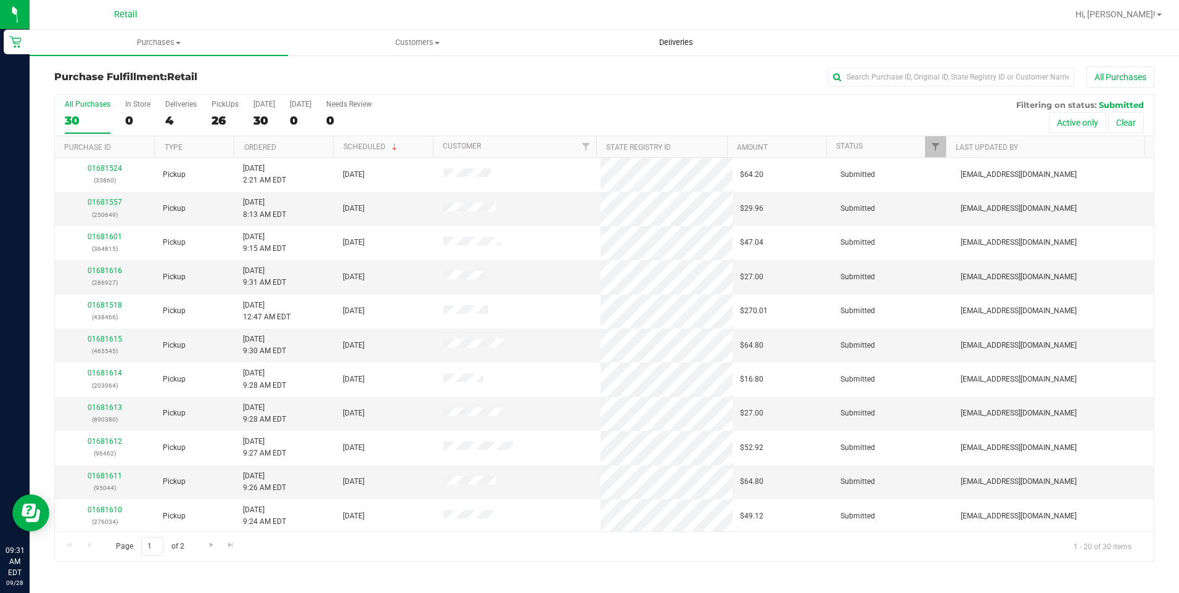
click at [693, 52] on uib-tab-heading "Deliveries" at bounding box center [676, 42] width 257 height 25
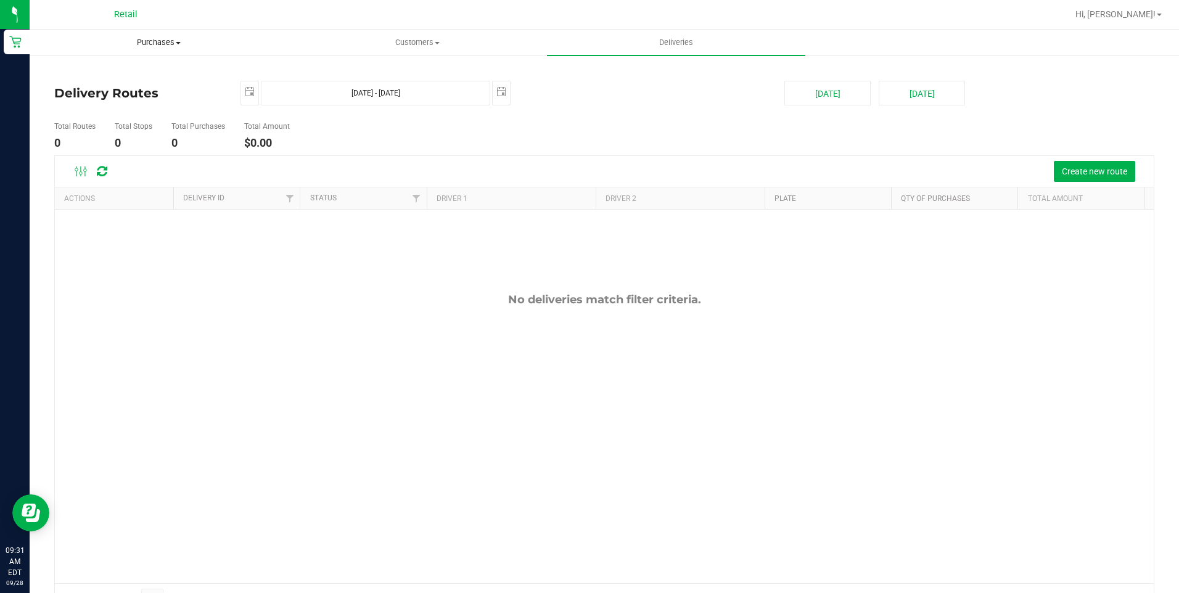
click at [166, 34] on uib-tab-heading "Purchases Summary of purchases Fulfillment All purchases" at bounding box center [158, 42] width 257 height 25
click at [94, 83] on li "Fulfillment" at bounding box center [159, 89] width 258 height 15
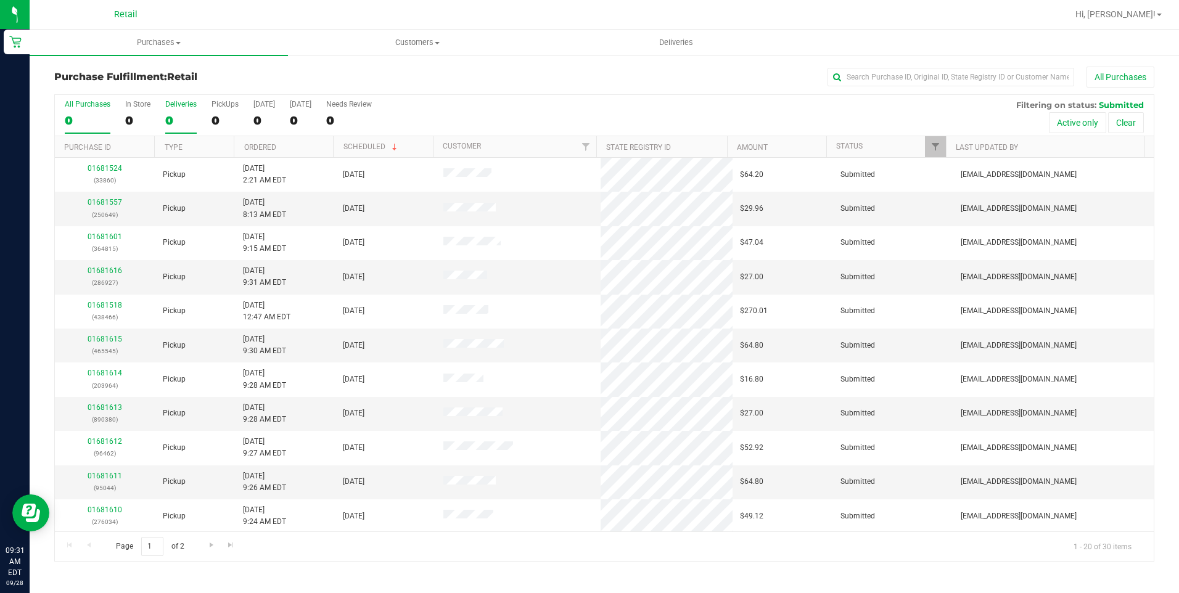
click at [168, 112] on label "Deliveries 0" at bounding box center [180, 117] width 31 height 34
click at [0, 0] on input "Deliveries 0" at bounding box center [0, 0] width 0 height 0
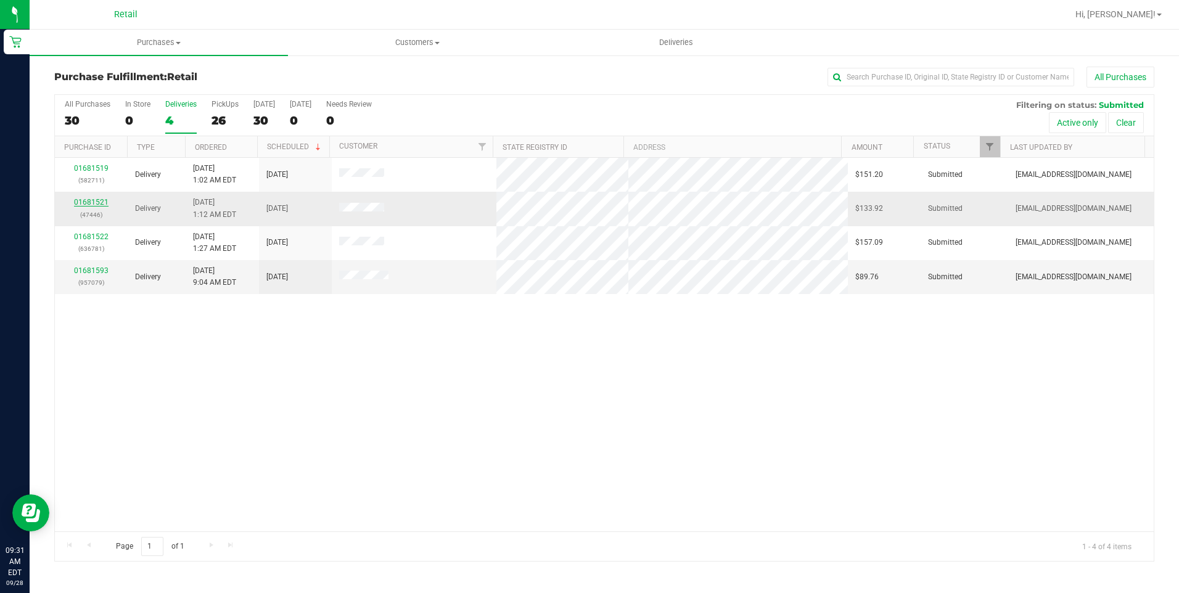
click at [92, 202] on link "01681521" at bounding box center [91, 202] width 35 height 9
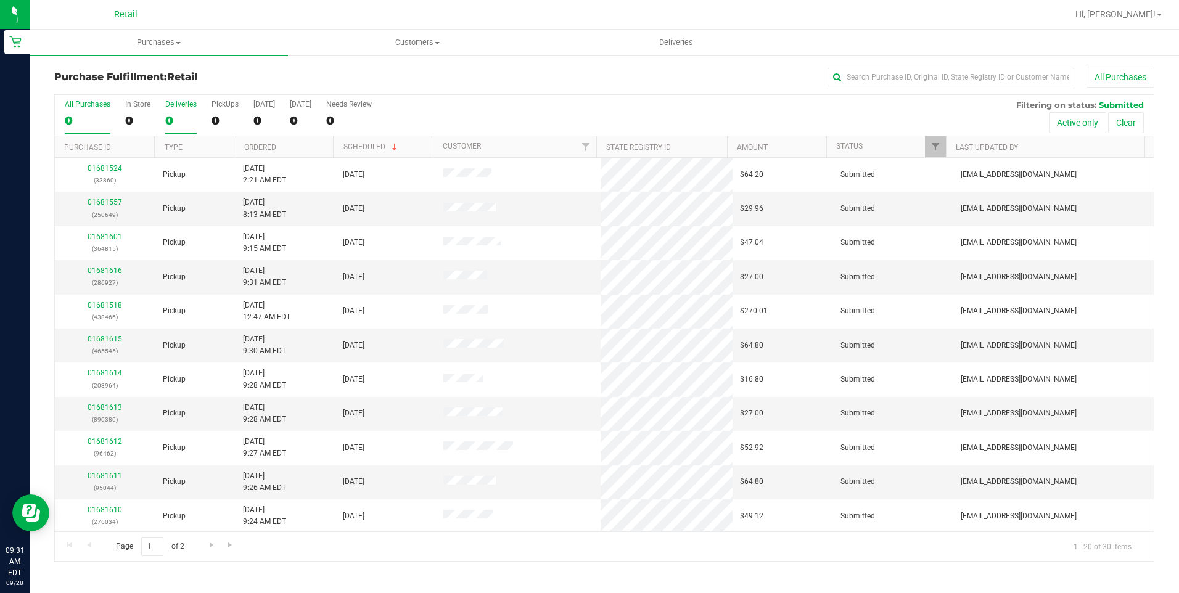
click at [167, 110] on label "Deliveries 0" at bounding box center [180, 117] width 31 height 34
click at [0, 0] on input "Deliveries 0" at bounding box center [0, 0] width 0 height 0
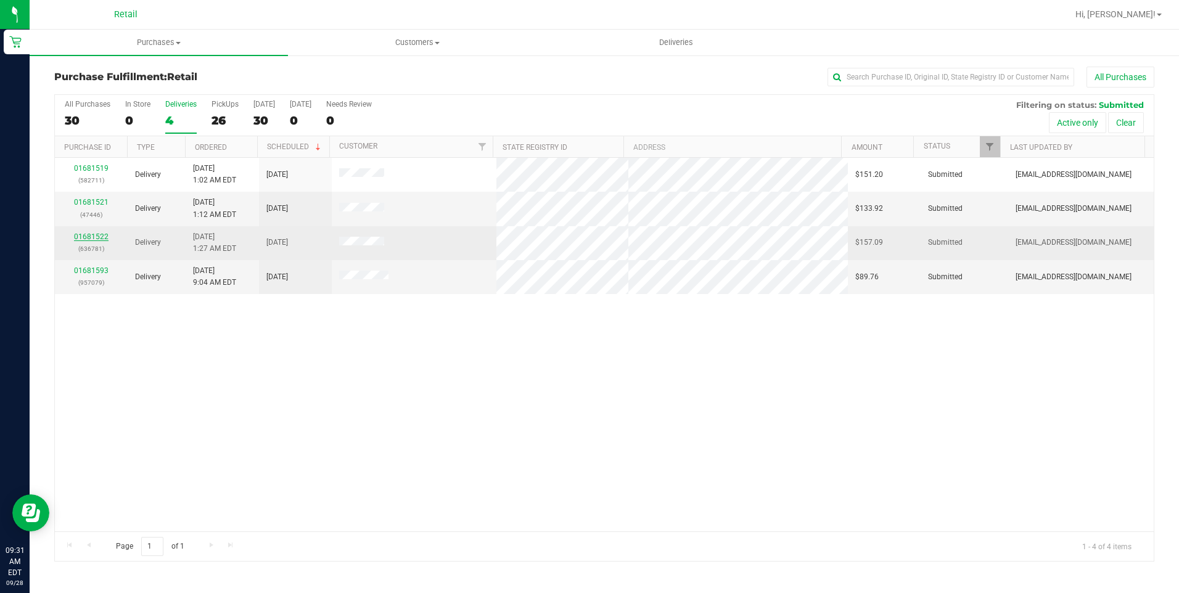
click at [90, 233] on link "01681522" at bounding box center [91, 236] width 35 height 9
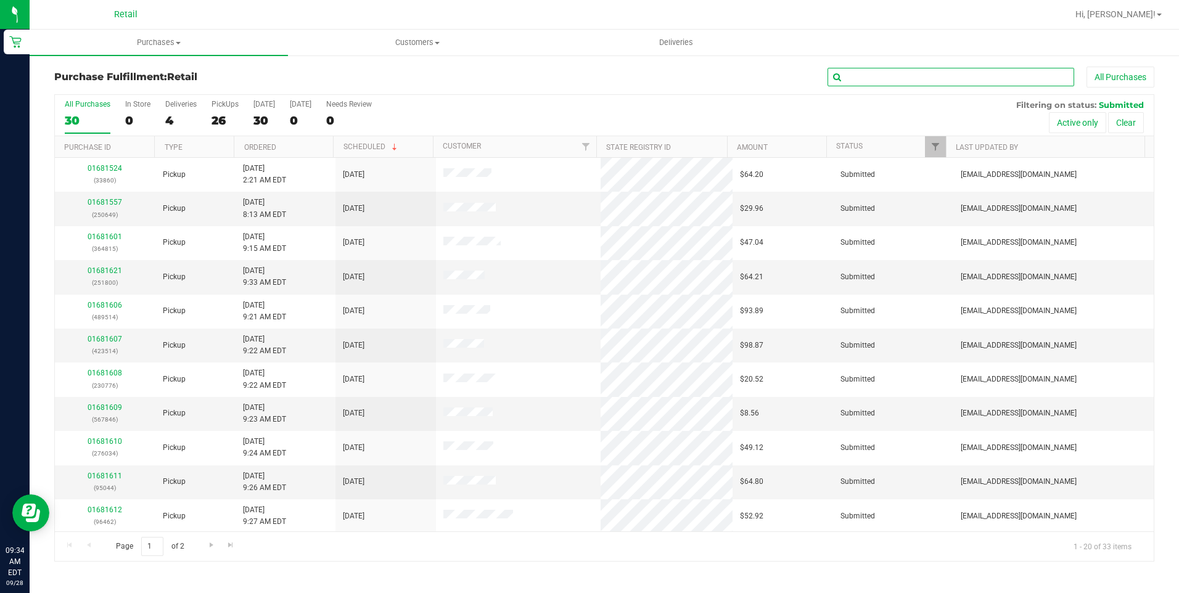
click at [901, 74] on input "text" at bounding box center [950, 77] width 247 height 18
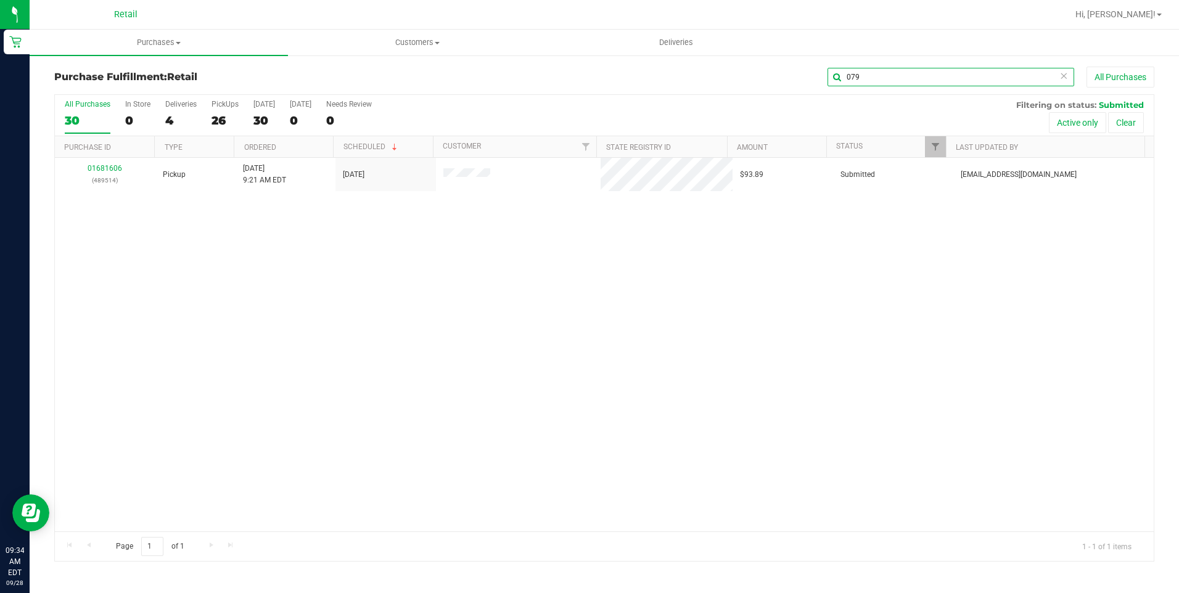
type input "079"
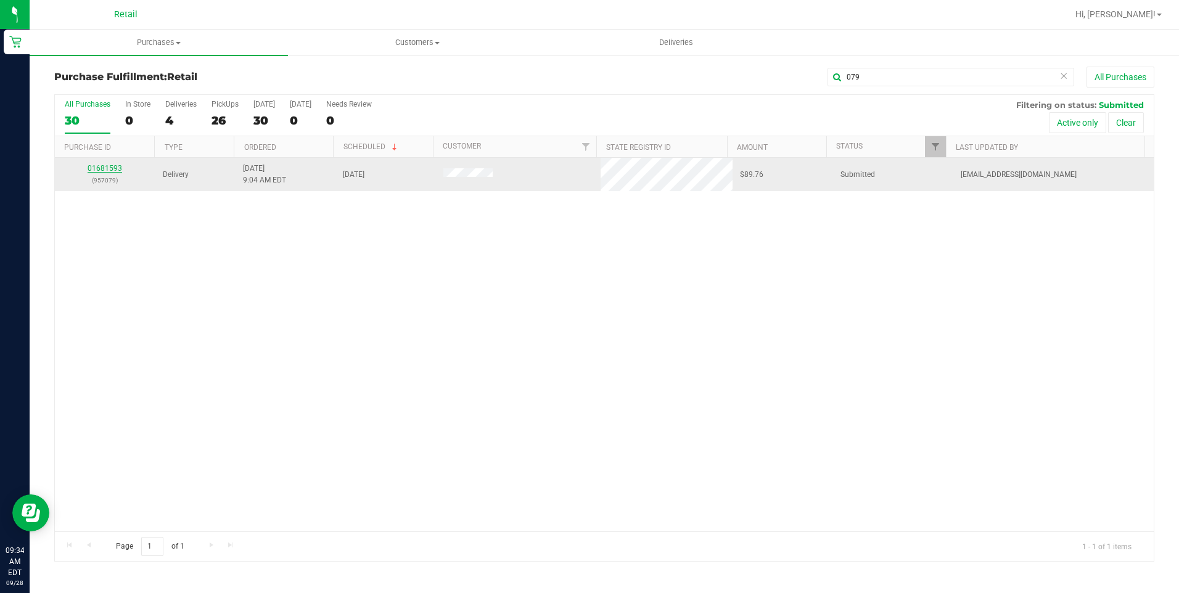
click at [91, 165] on link "01681593" at bounding box center [105, 168] width 35 height 9
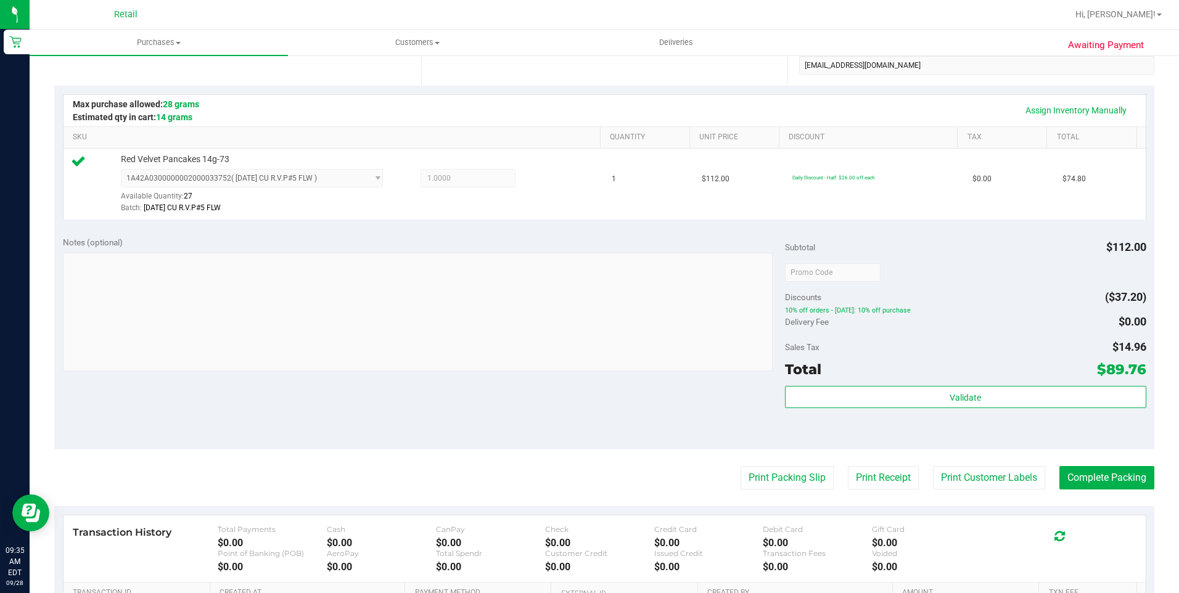
scroll to position [370, 0]
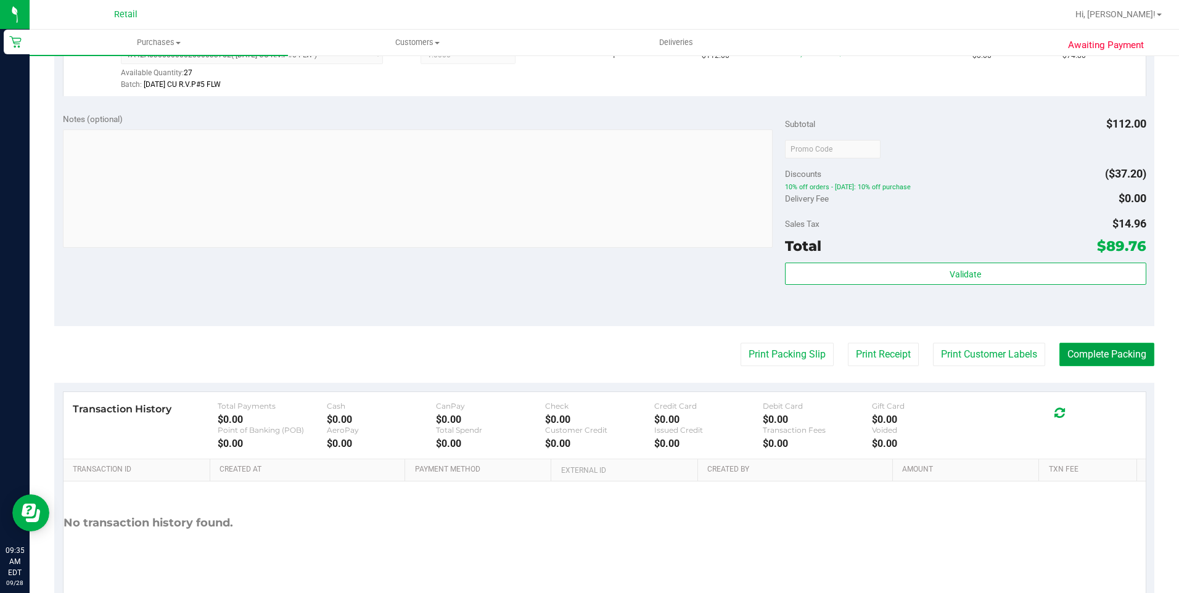
click at [1064, 348] on button "Complete Packing" at bounding box center [1106, 354] width 95 height 23
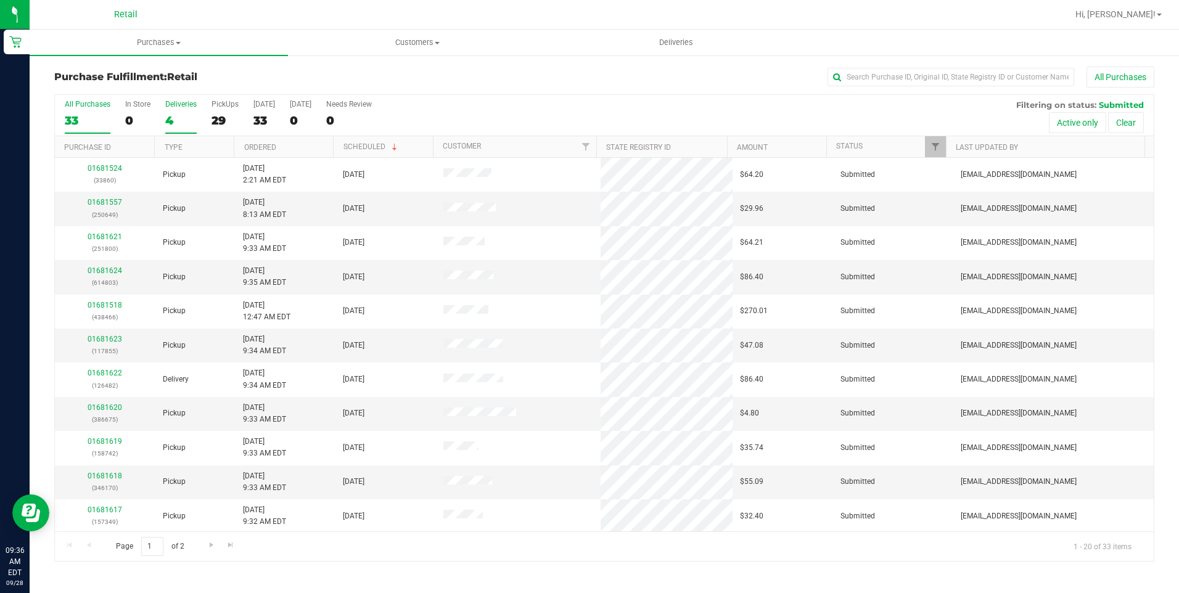
click at [173, 106] on div "Deliveries" at bounding box center [180, 104] width 31 height 9
click at [0, 0] on input "Deliveries 4" at bounding box center [0, 0] width 0 height 0
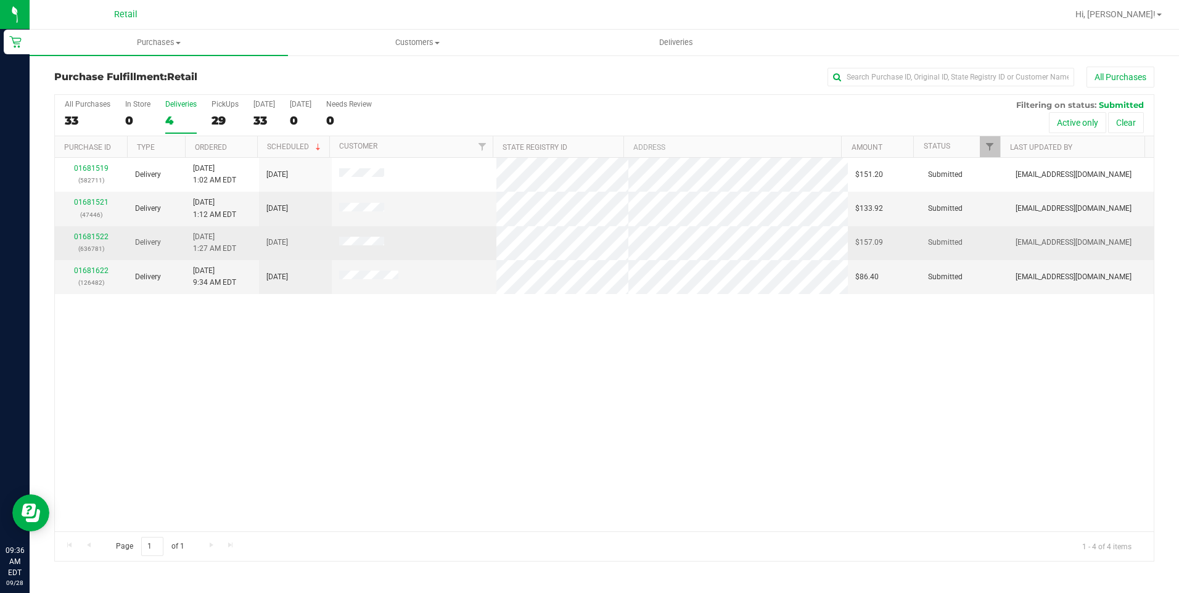
drag, startPoint x: 409, startPoint y: 285, endPoint x: 408, endPoint y: 235, distance: 50.0
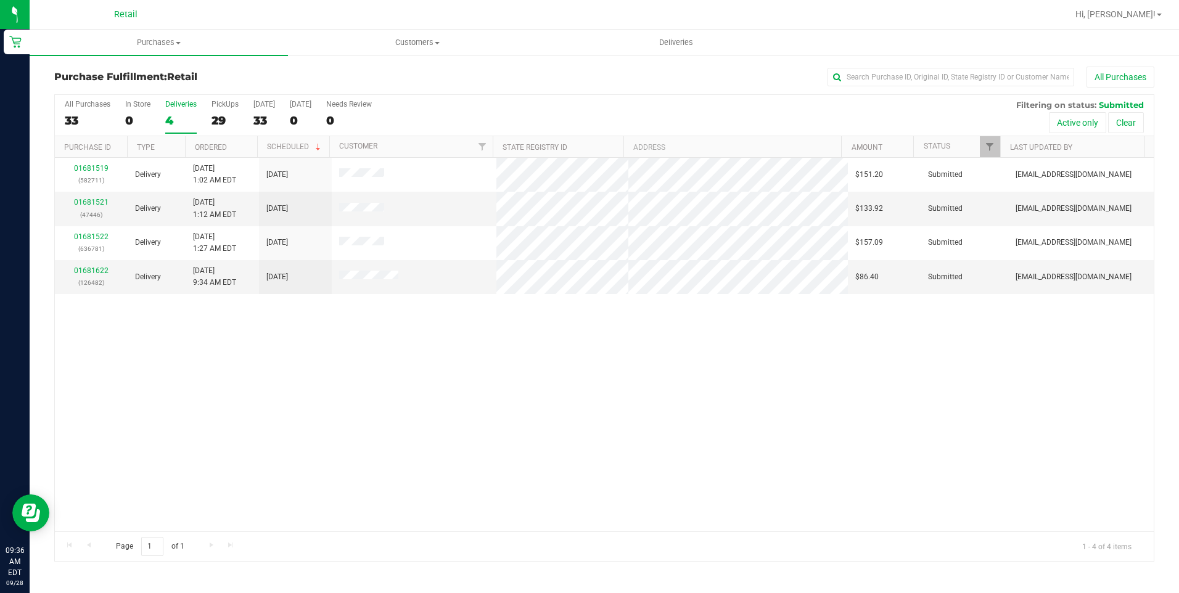
click at [491, 110] on div "All Purchases 33 In Store 0 Deliveries 4 PickUps 29 Today 33 Tomorrow 0 Needs R…" at bounding box center [604, 115] width 1099 height 41
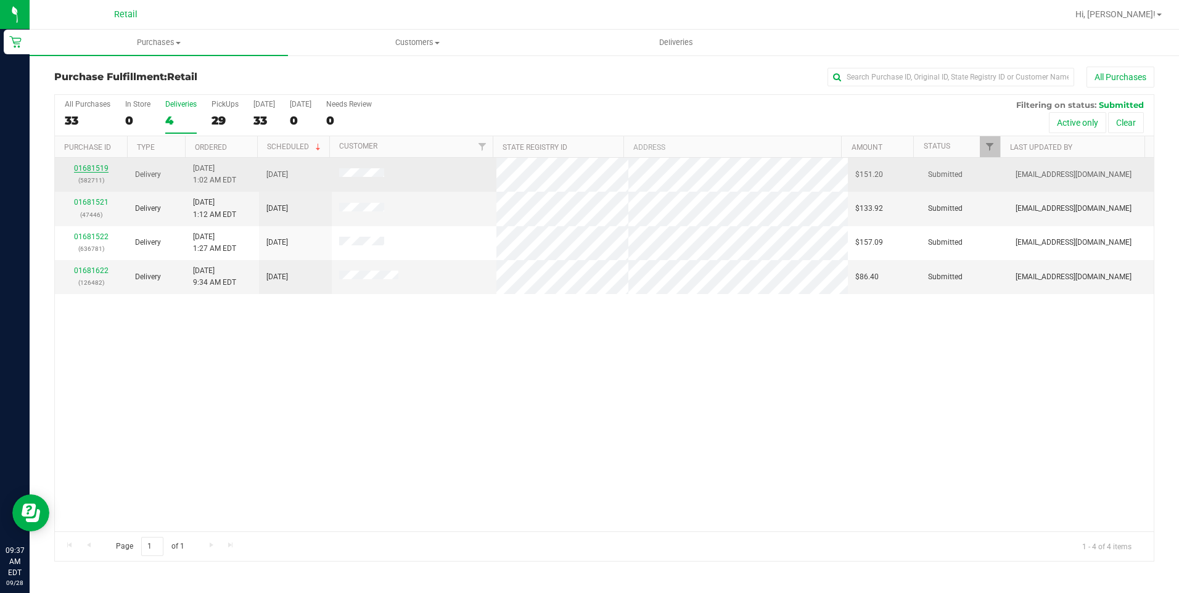
click at [102, 166] on link "01681519" at bounding box center [91, 168] width 35 height 9
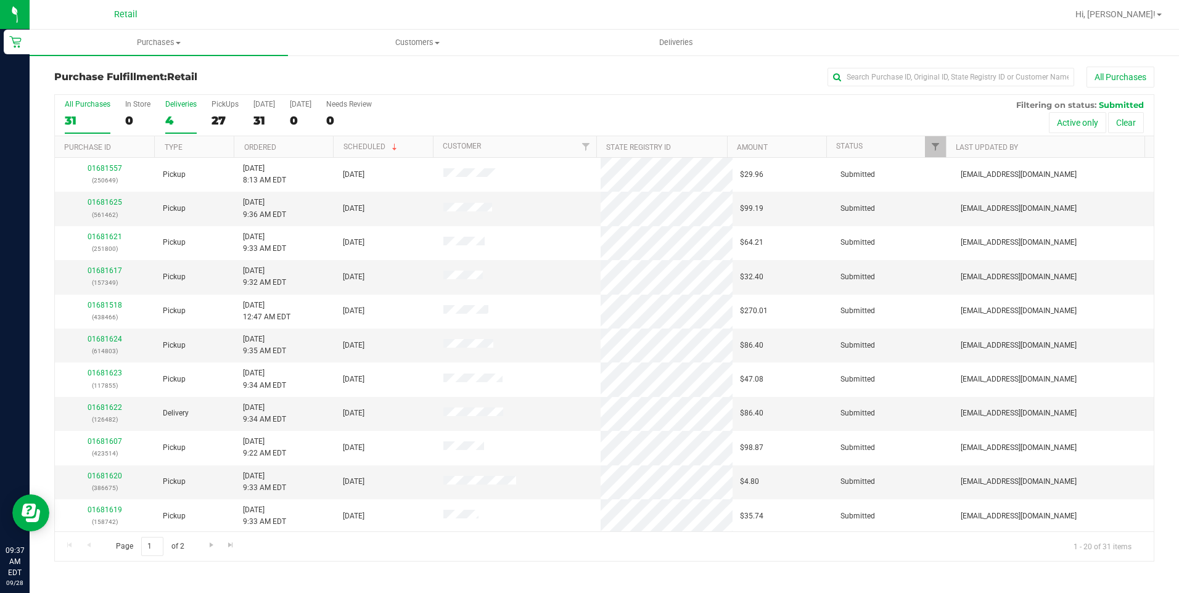
click at [176, 118] on div "4" at bounding box center [180, 120] width 31 height 14
click at [0, 0] on input "Deliveries 4" at bounding box center [0, 0] width 0 height 0
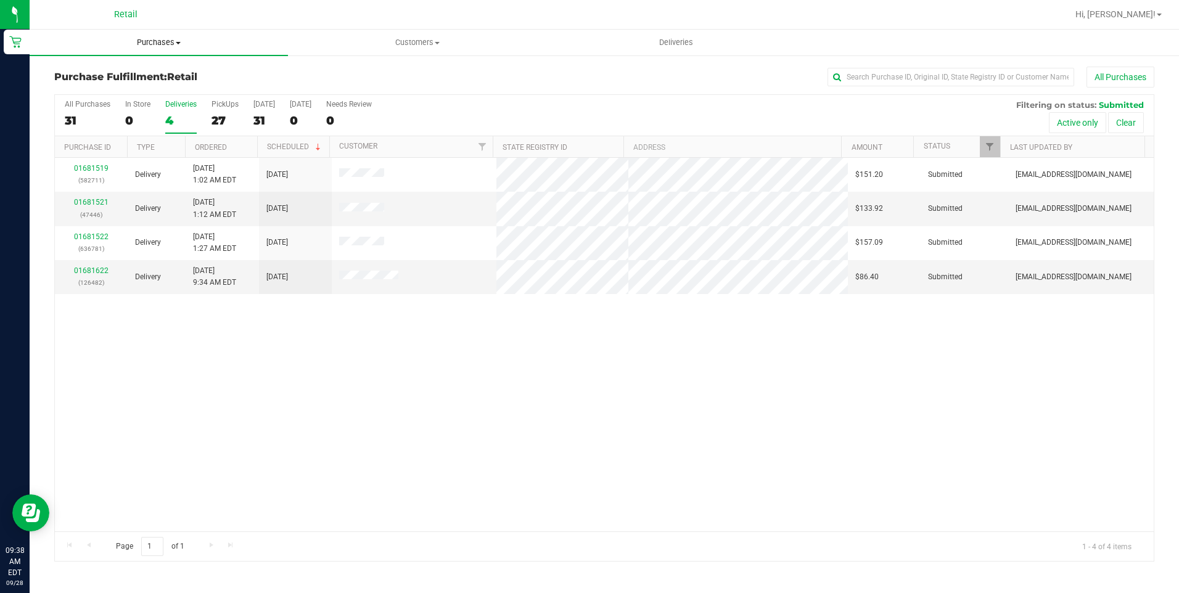
click at [150, 47] on span "Purchases" at bounding box center [159, 42] width 258 height 11
click at [140, 91] on li "Fulfillment" at bounding box center [159, 89] width 258 height 15
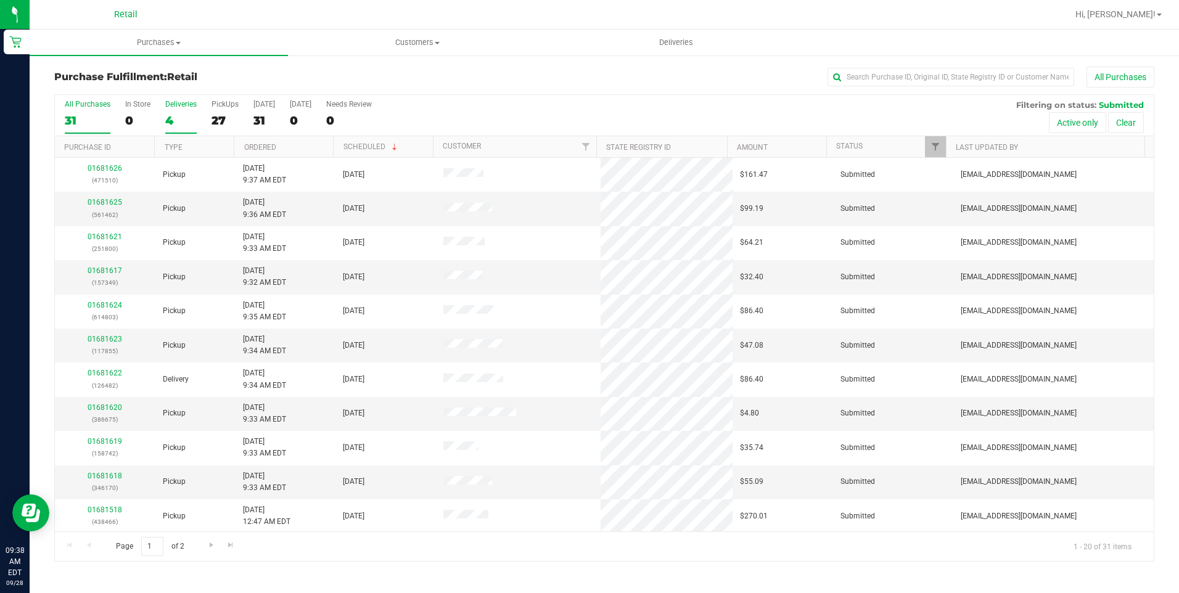
click at [182, 105] on div "Deliveries" at bounding box center [180, 104] width 31 height 9
click at [0, 0] on input "Deliveries 4" at bounding box center [0, 0] width 0 height 0
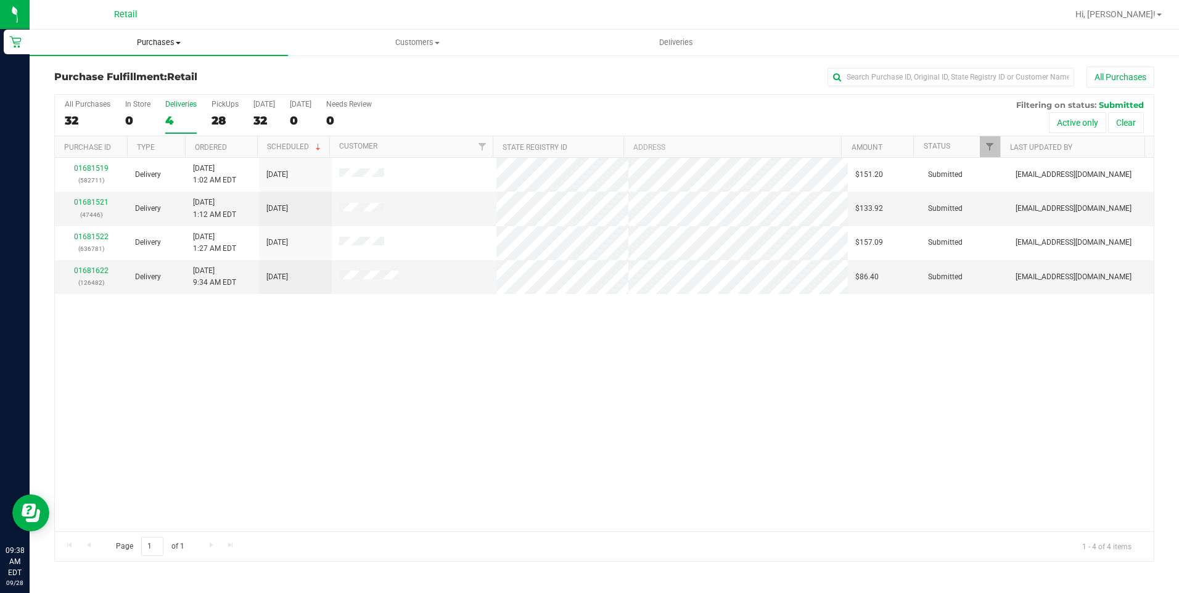
click at [151, 40] on span "Purchases" at bounding box center [159, 42] width 258 height 11
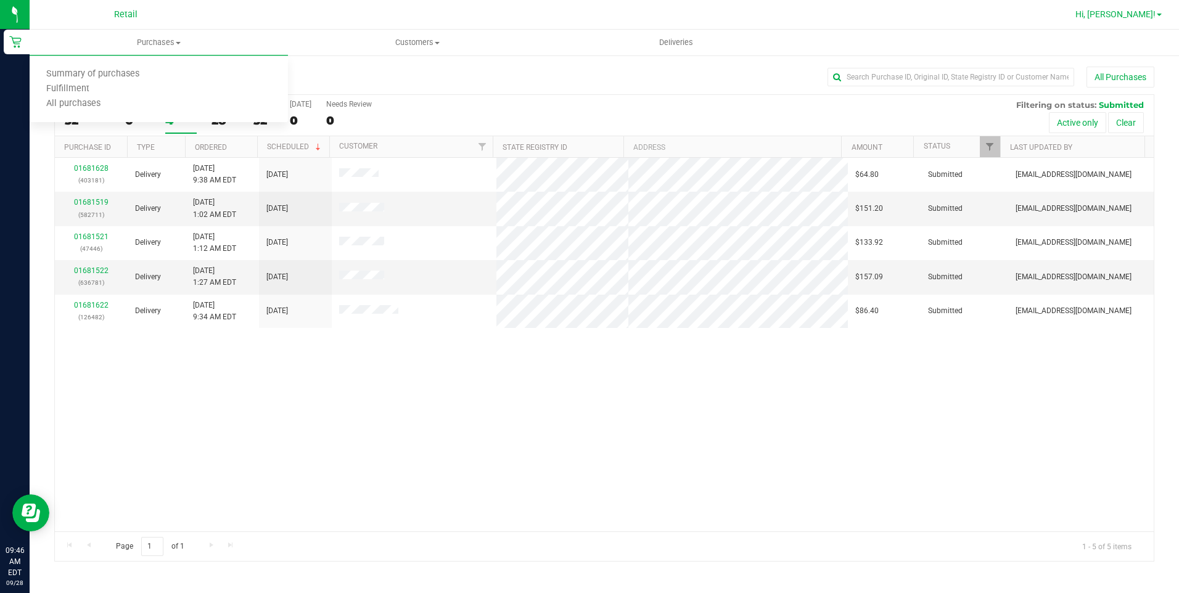
click at [1155, 14] on link "Hi, Alexander!" at bounding box center [1118, 14] width 96 height 13
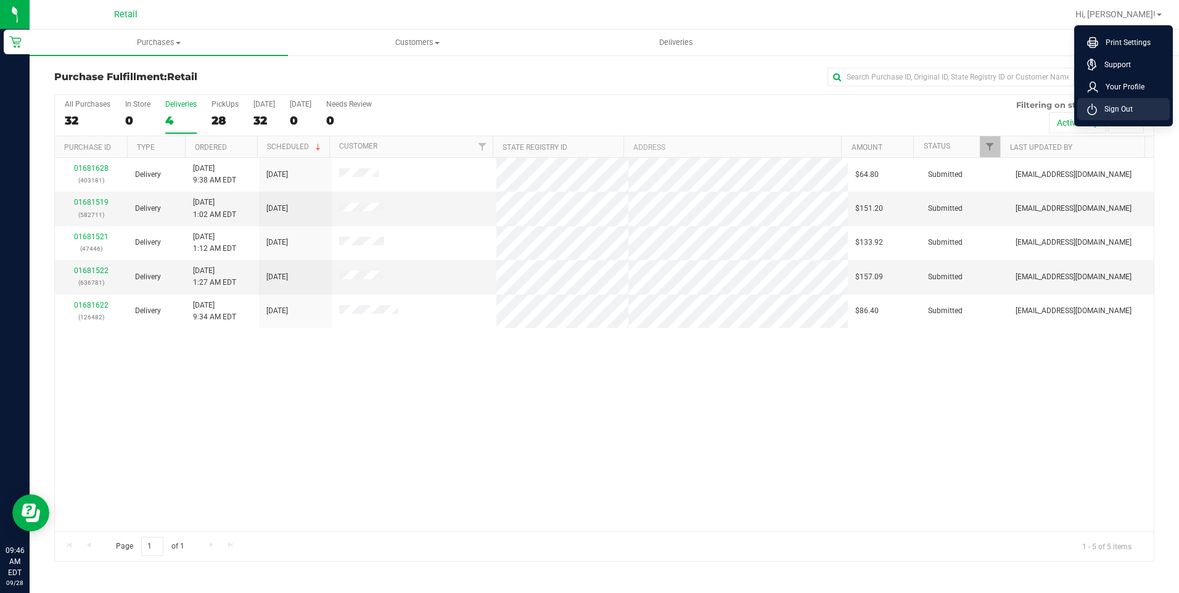
click at [1122, 105] on span "Sign Out" at bounding box center [1115, 109] width 36 height 12
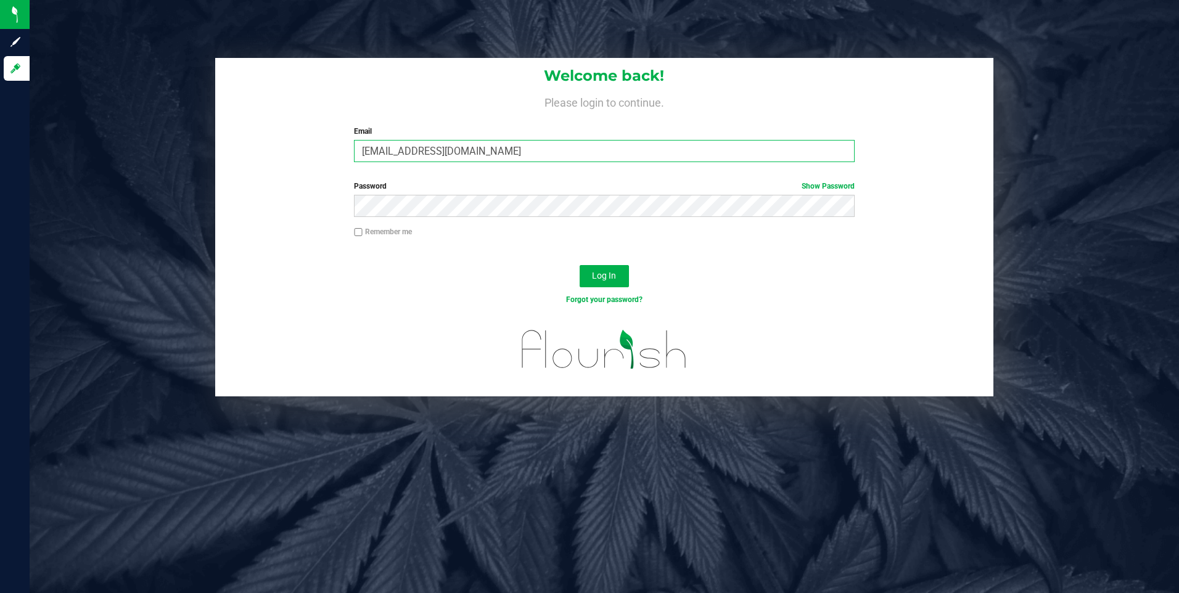
click at [541, 152] on input "[EMAIL_ADDRESS][DOMAIN_NAME]" at bounding box center [604, 151] width 501 height 22
type input "alopes4224@gmail.coms"
drag, startPoint x: 534, startPoint y: 152, endPoint x: 136, endPoint y: 99, distance: 401.1
click at [157, 102] on div "Welcome back! Please login to continue. Email alopes4224@gmail.coms Required Pl…" at bounding box center [604, 227] width 1168 height 339
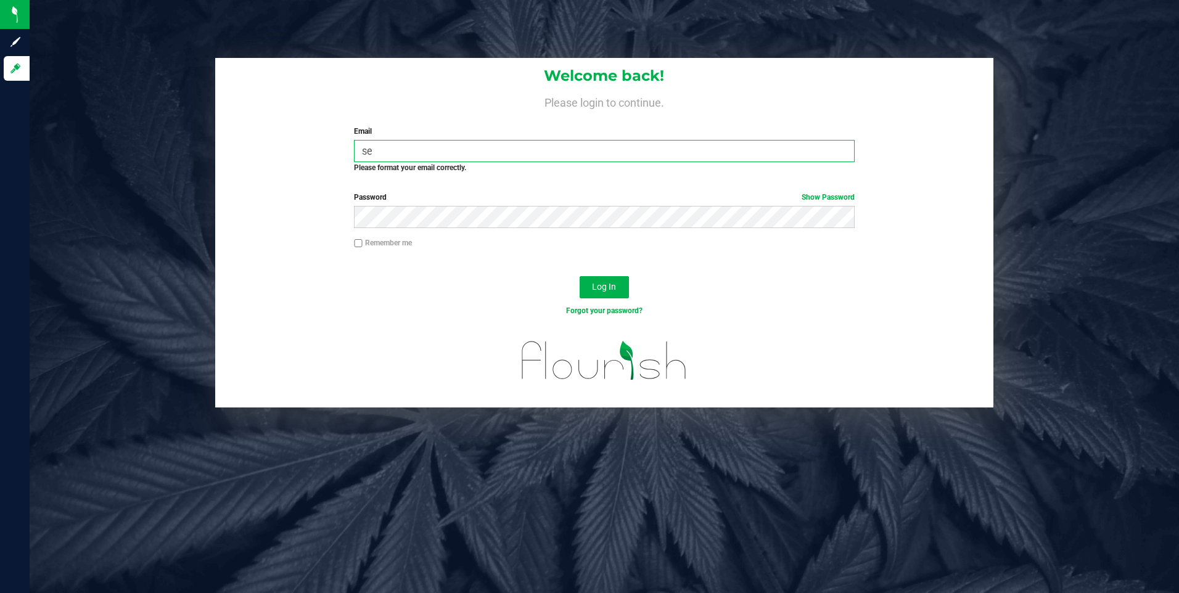
type input "ser"
click at [448, 154] on input "ser" at bounding box center [604, 151] width 501 height 22
click at [448, 153] on input "ser" at bounding box center [604, 151] width 501 height 22
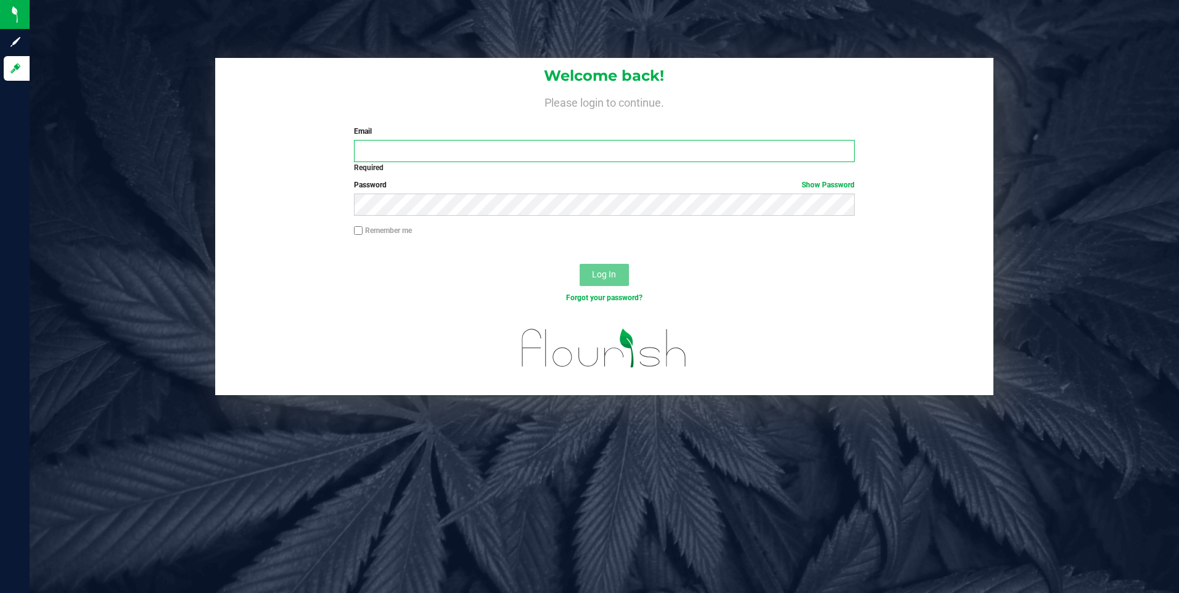
click at [448, 153] on input "Email" at bounding box center [604, 151] width 501 height 22
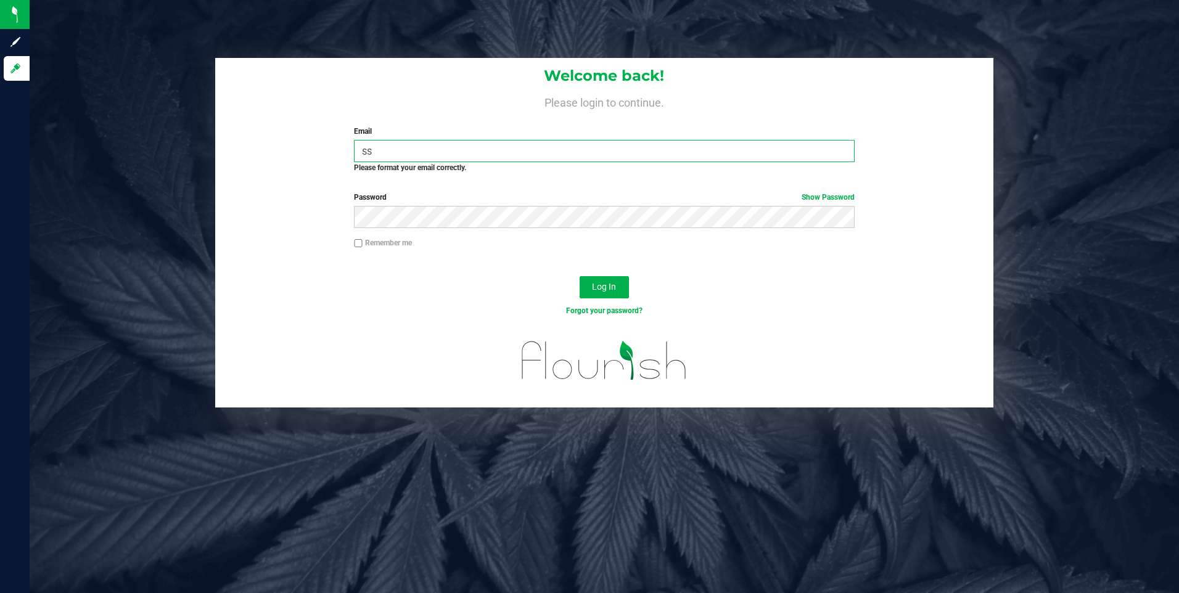
type input "s"
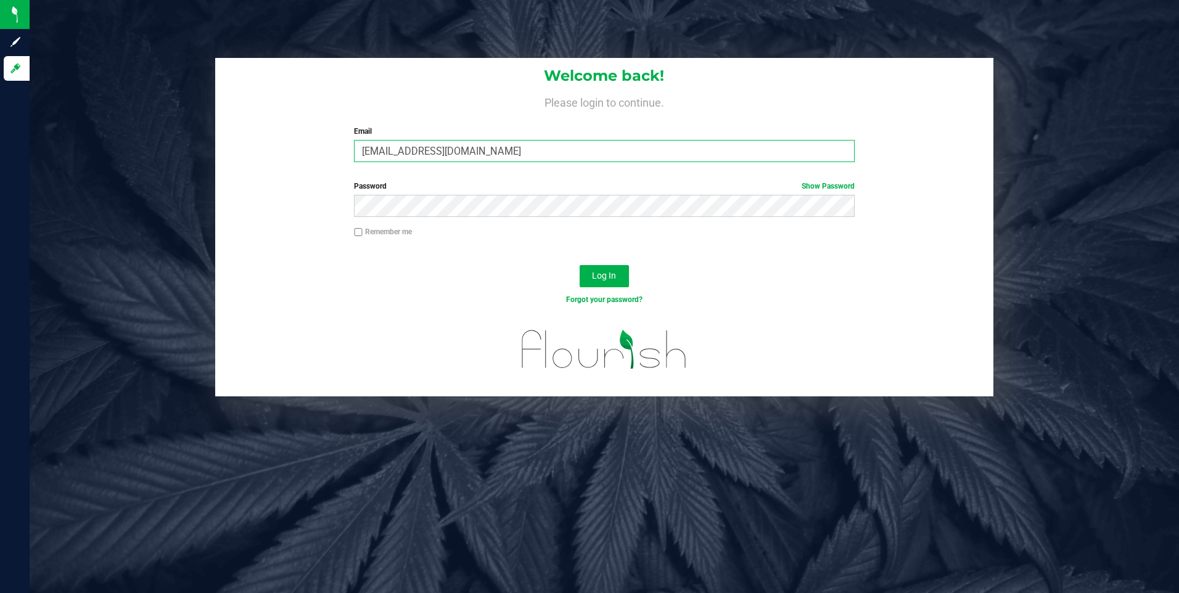
type input "[EMAIL_ADDRESS][DOMAIN_NAME]"
click at [580, 265] on button "Log In" at bounding box center [604, 276] width 49 height 22
click at [454, 158] on input "[EMAIL_ADDRESS][DOMAIN_NAME]" at bounding box center [604, 151] width 501 height 22
click at [522, 141] on input "[EMAIL_ADDRESS][DOMAIN_NAME]" at bounding box center [604, 151] width 501 height 22
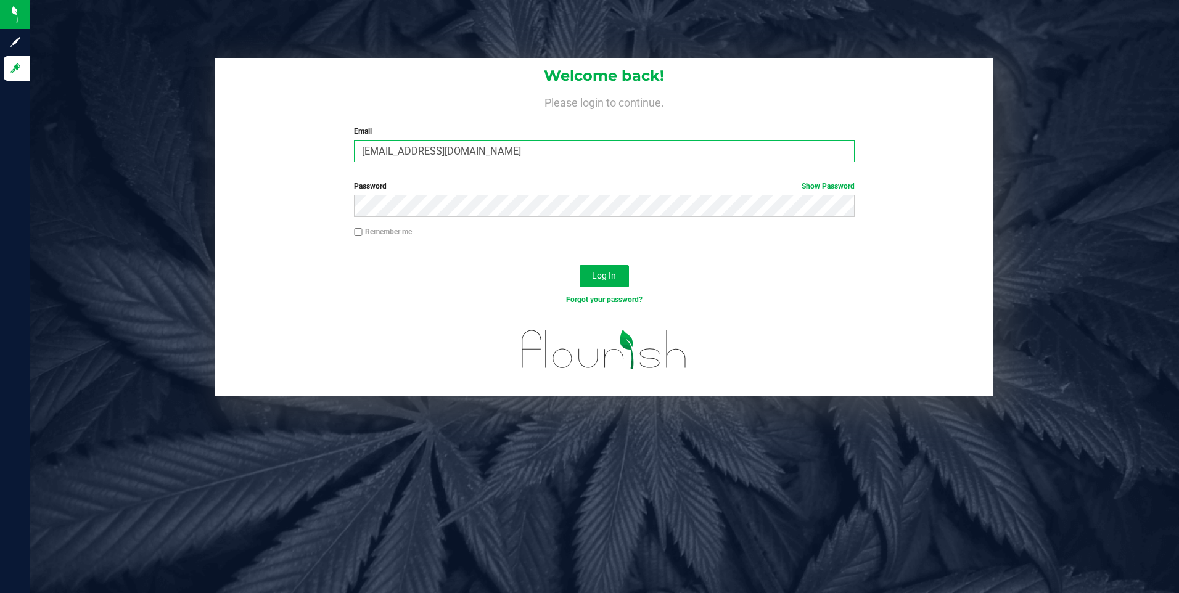
click at [522, 141] on input "[EMAIL_ADDRESS][DOMAIN_NAME]" at bounding box center [604, 151] width 501 height 22
type input "[EMAIL_ADDRESS][DOMAIN_NAME]"
click at [580, 265] on button "Log In" at bounding box center [604, 276] width 49 height 22
